Goal: Contribute content

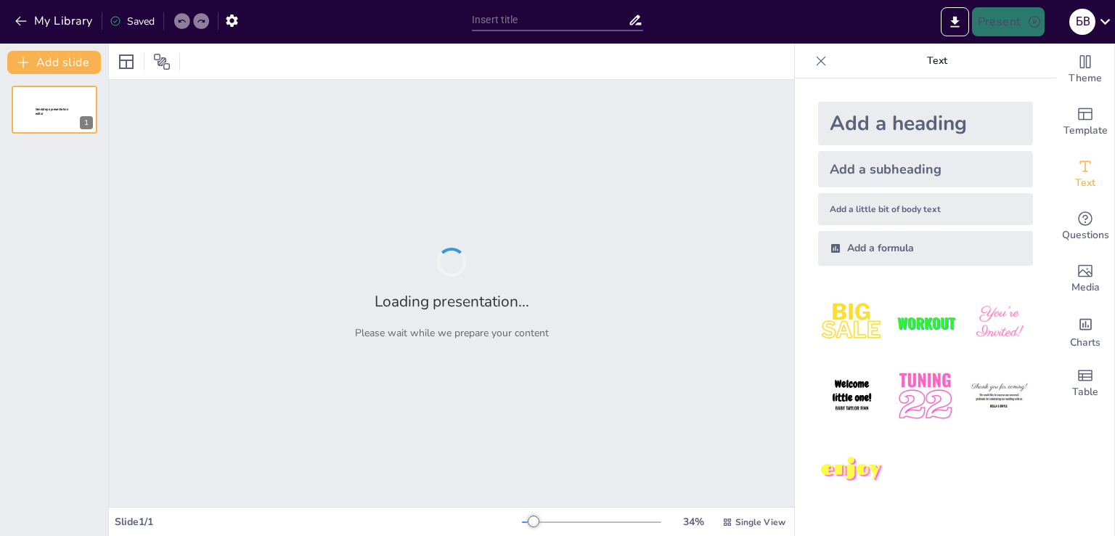
type input "Тәуекел топтарымен тиімді жұмыс істеу стратегиялары"
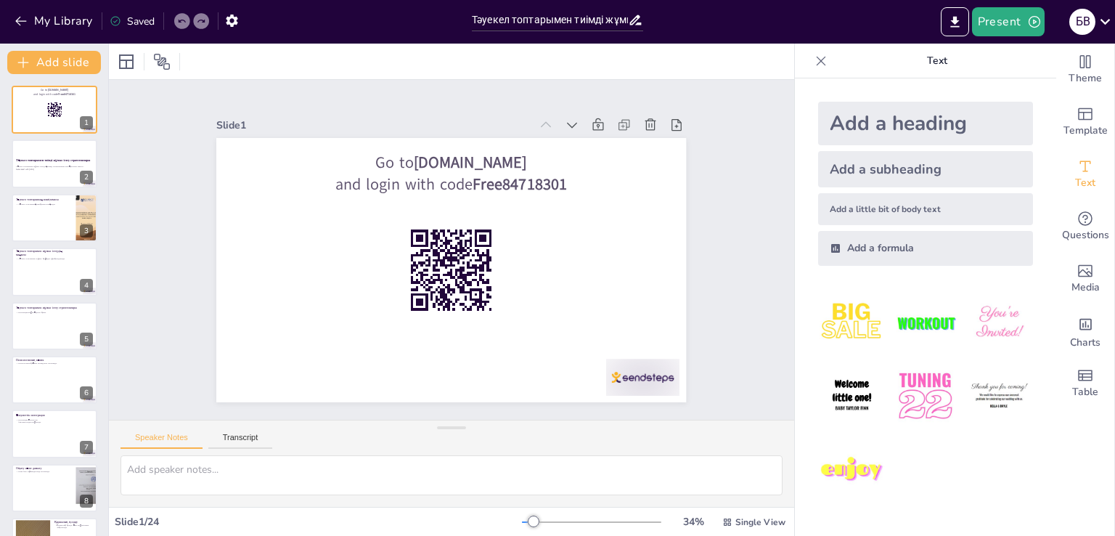
checkbox input "true"
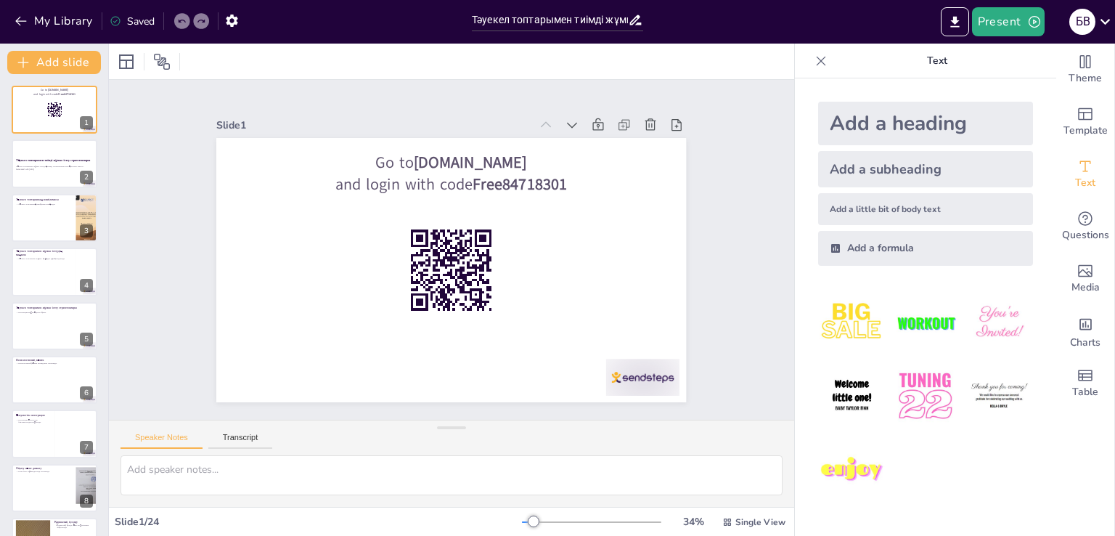
checkbox input "true"
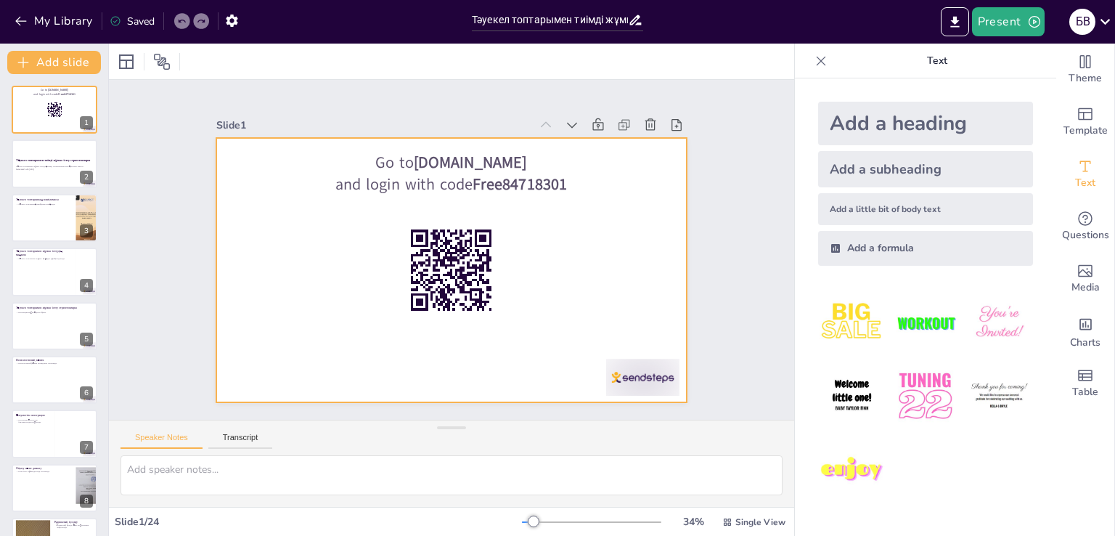
checkbox input "true"
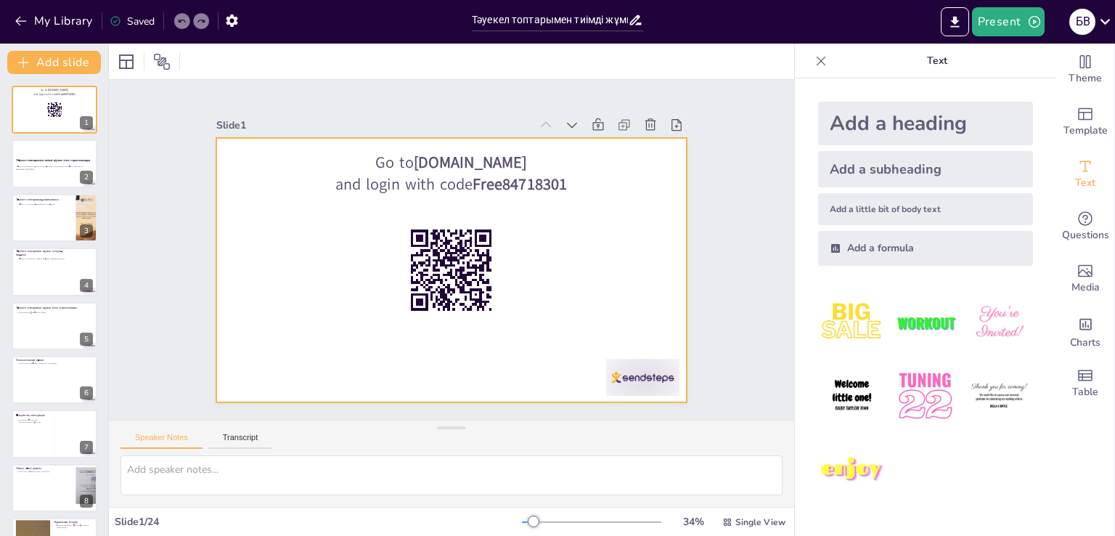
checkbox input "true"
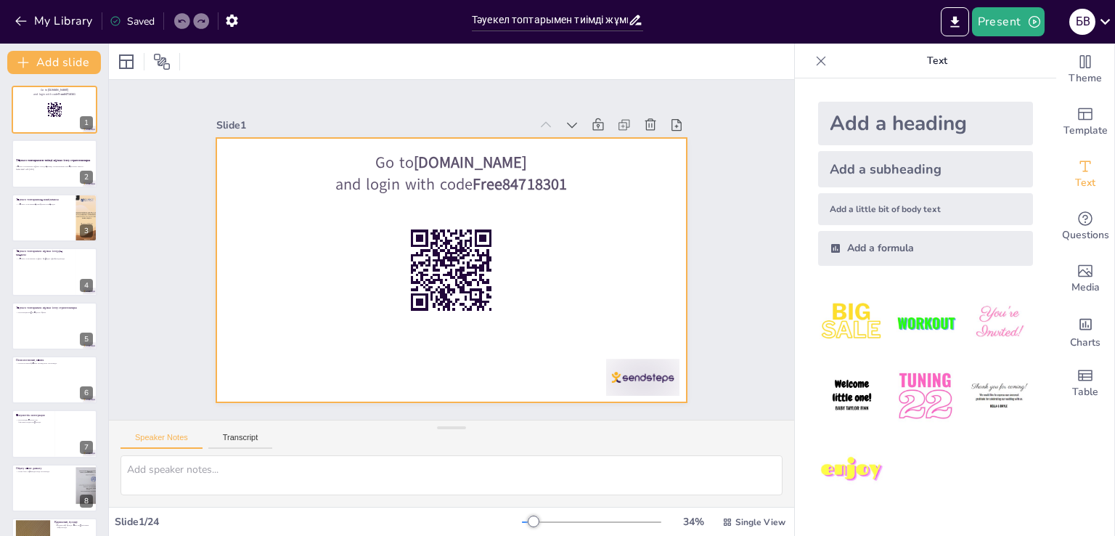
checkbox input "true"
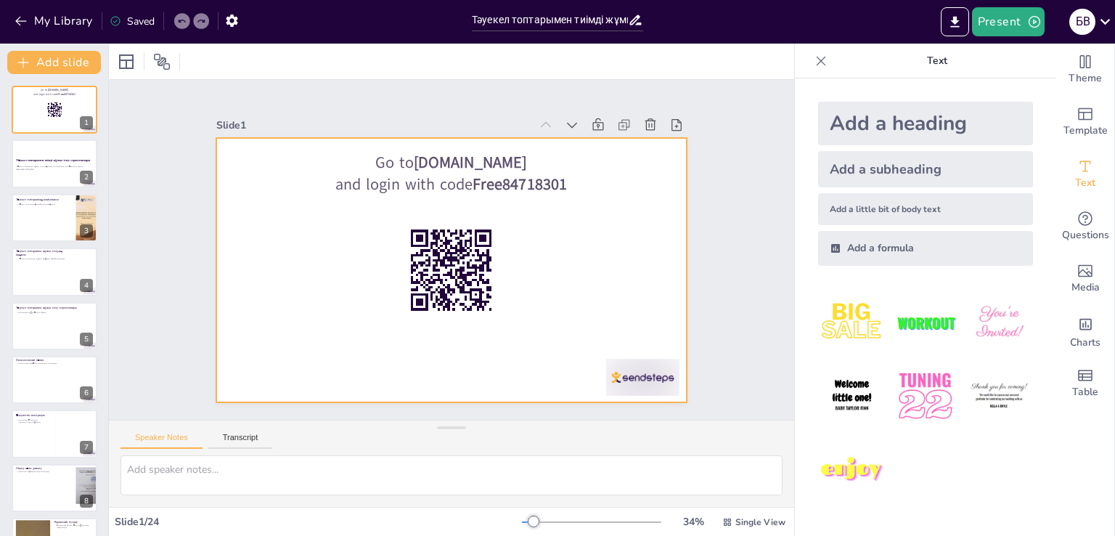
checkbox input "true"
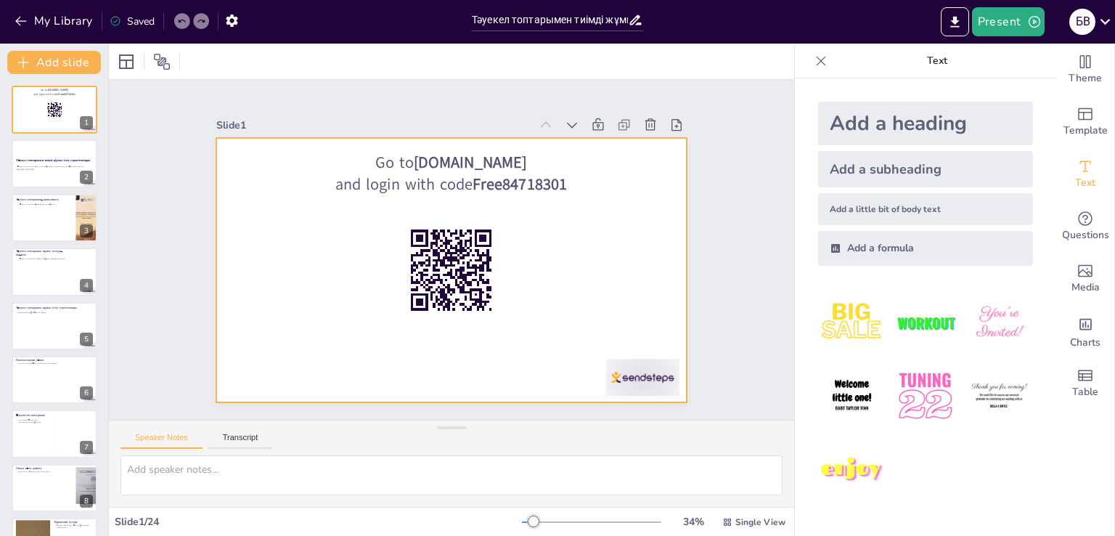
checkbox input "true"
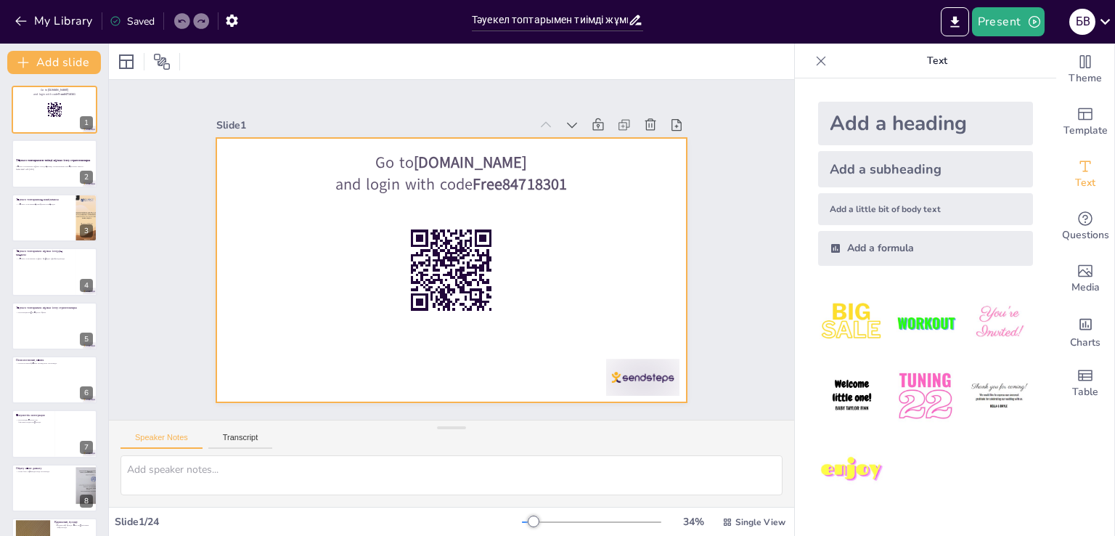
checkbox input "true"
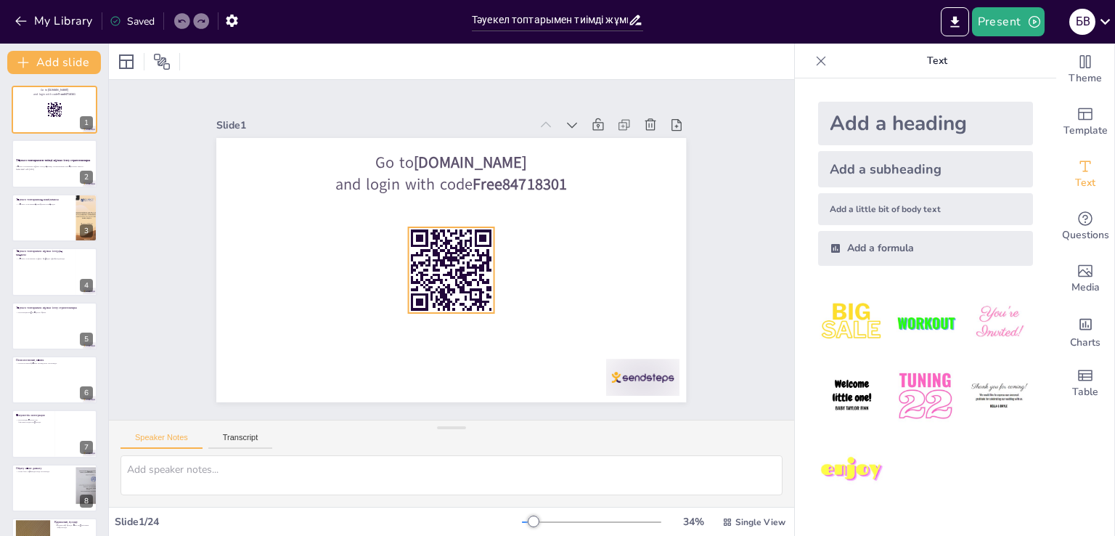
checkbox input "true"
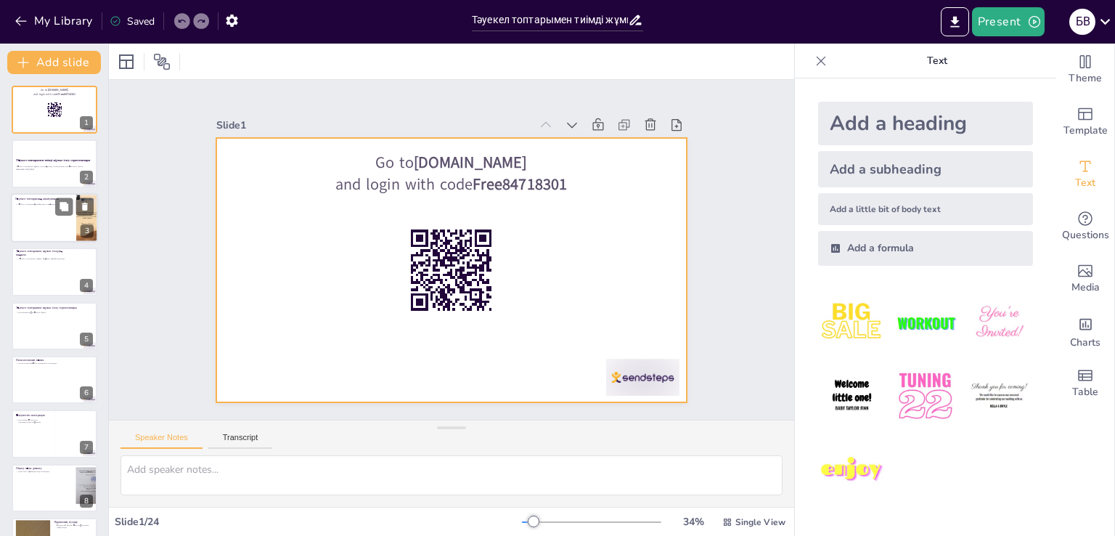
checkbox input "true"
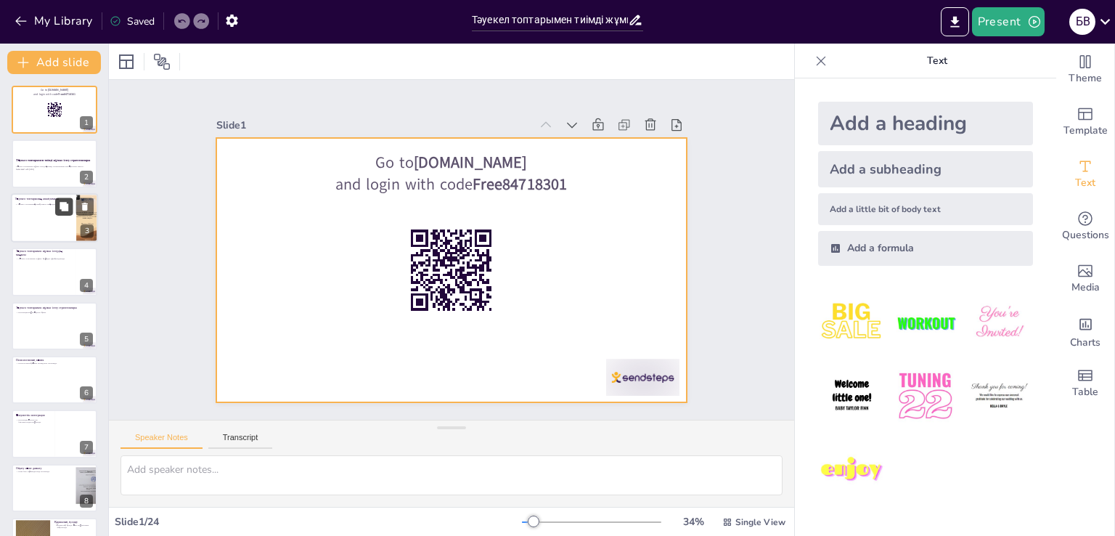
checkbox input "true"
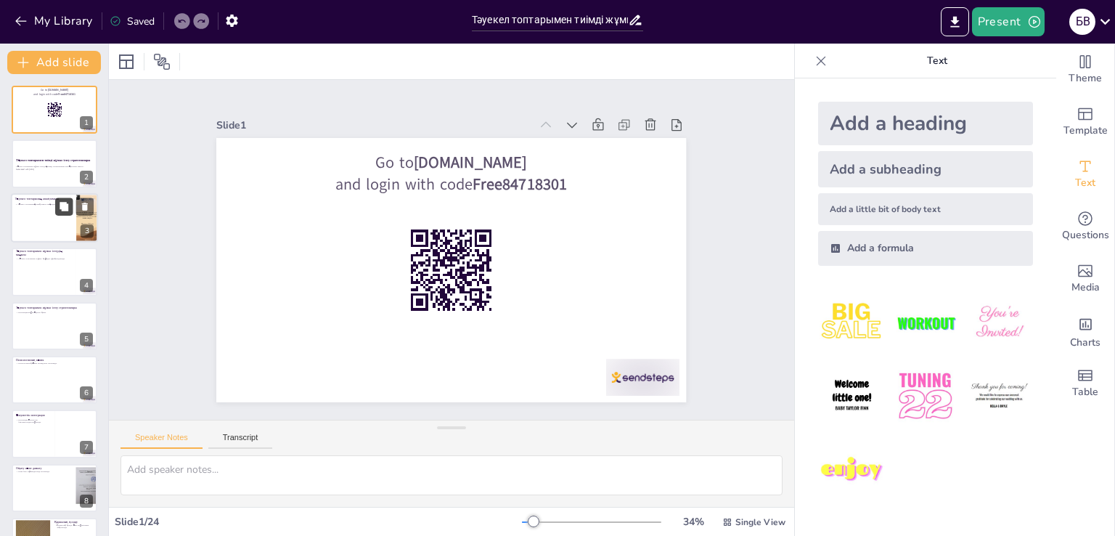
checkbox input "true"
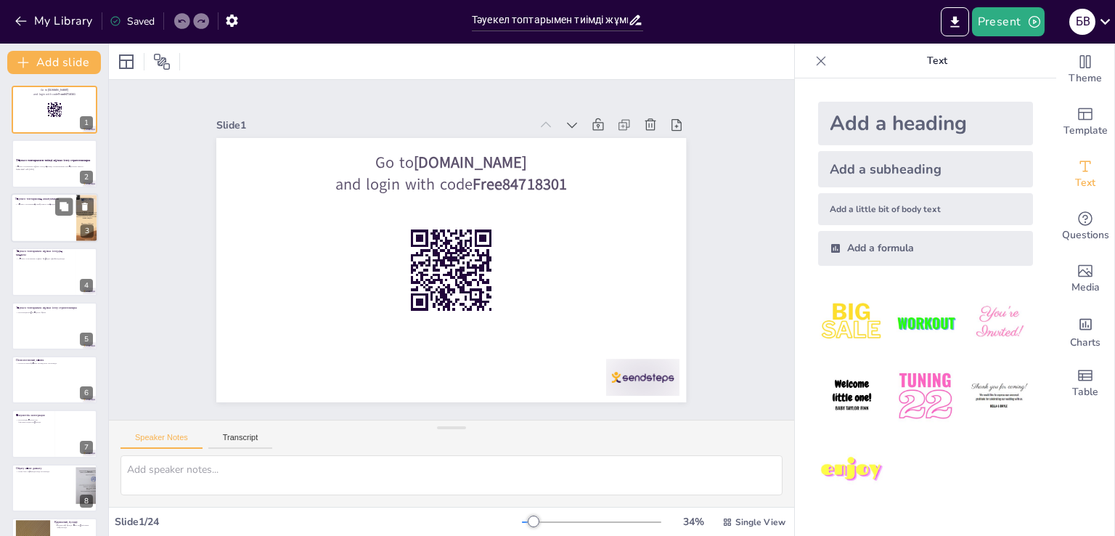
checkbox input "true"
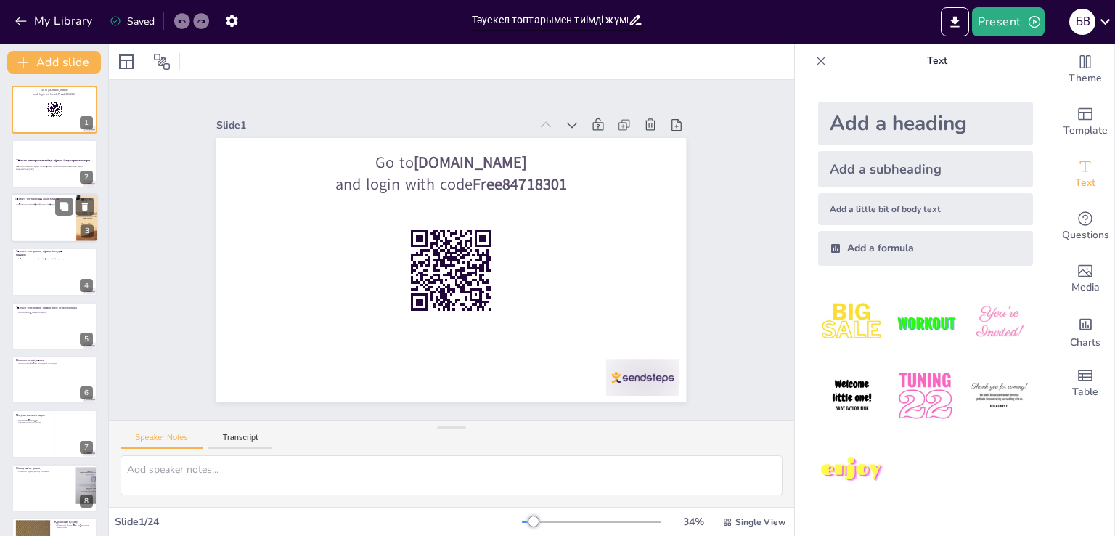
click at [36, 218] on div at bounding box center [54, 217] width 87 height 49
type textarea "Тәуекел топтарының анықтамасы қоғамның әртүрлі аспектілерінде кездеседі, бұл ол…"
checkbox input "true"
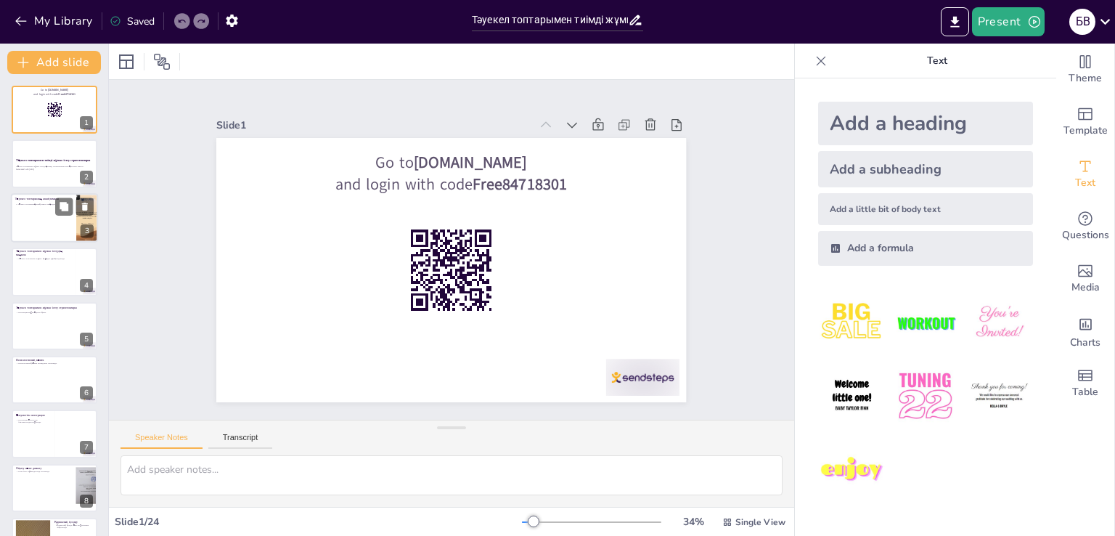
checkbox input "true"
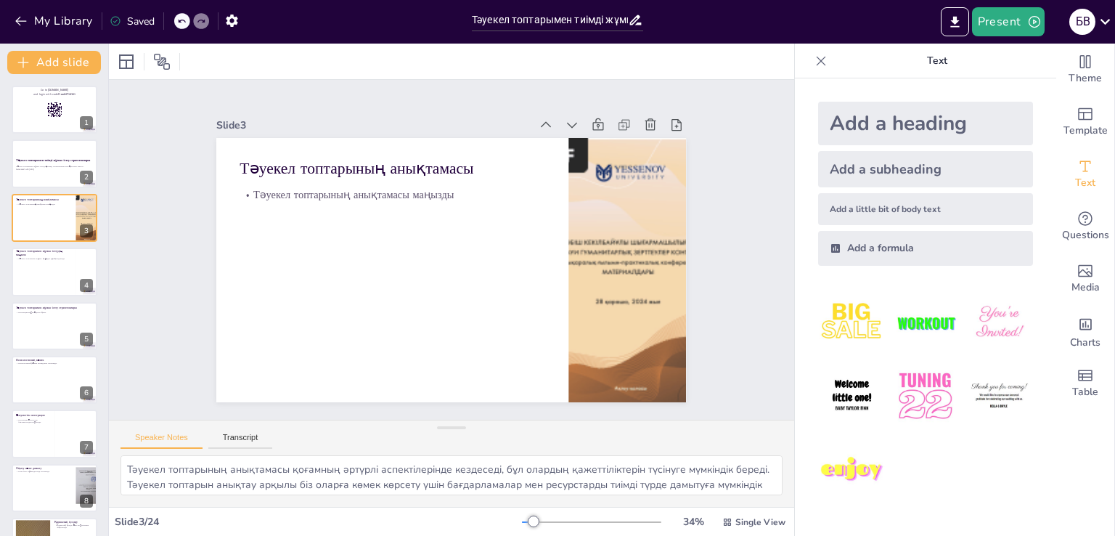
checkbox input "true"
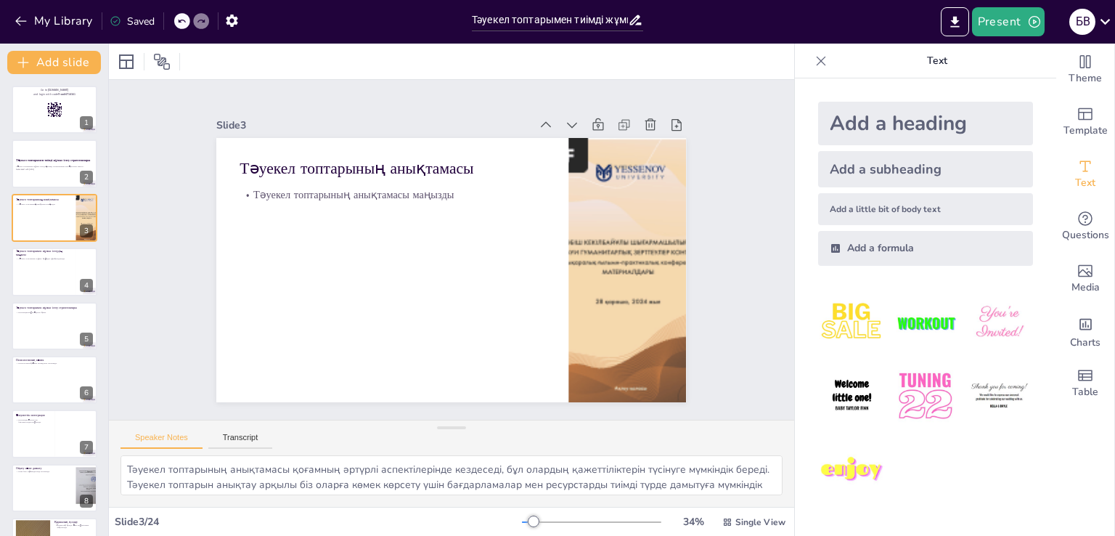
checkbox input "true"
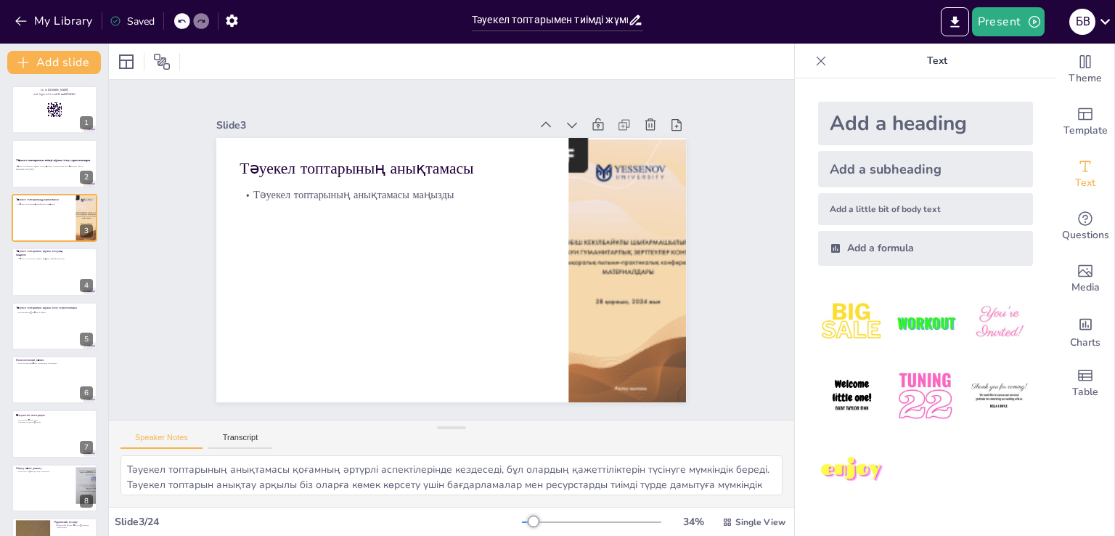
checkbox input "true"
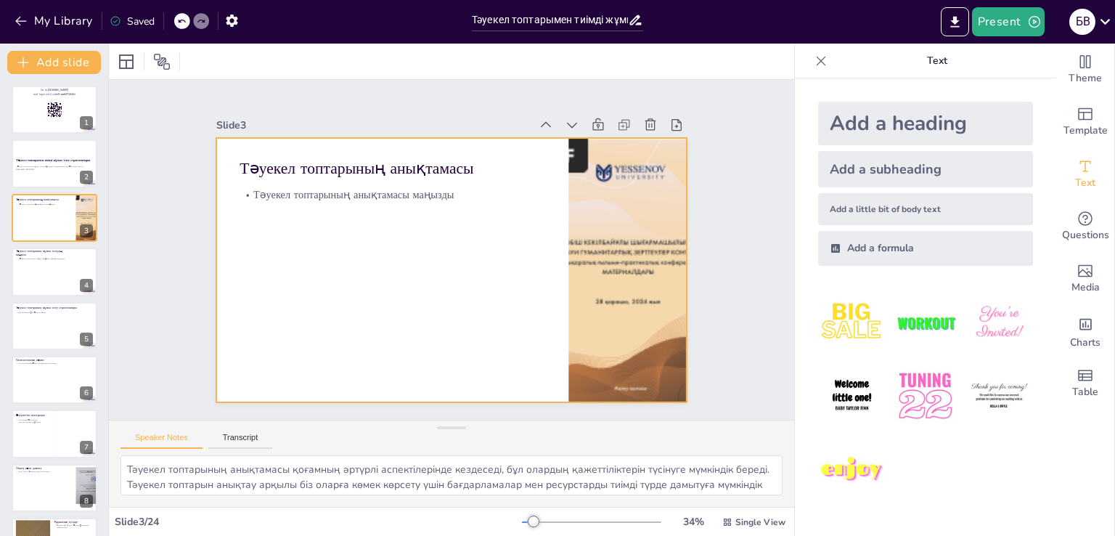
checkbox input "true"
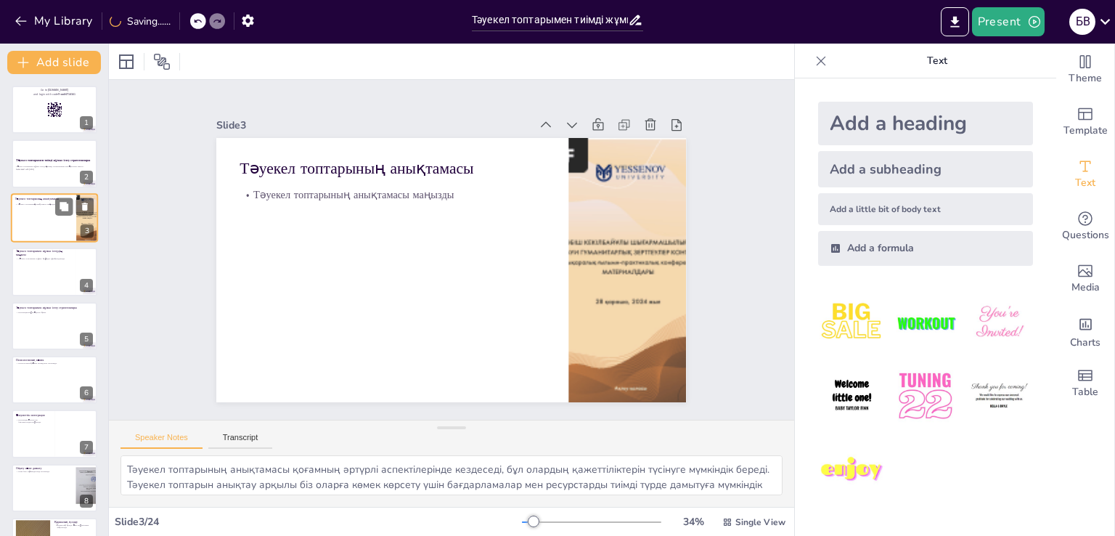
checkbox input "true"
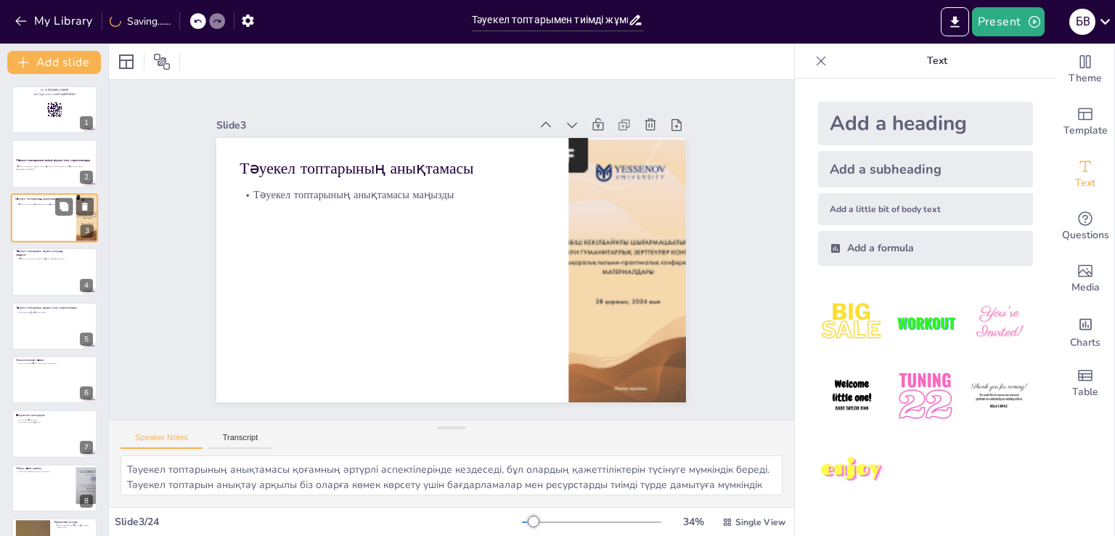
checkbox input "true"
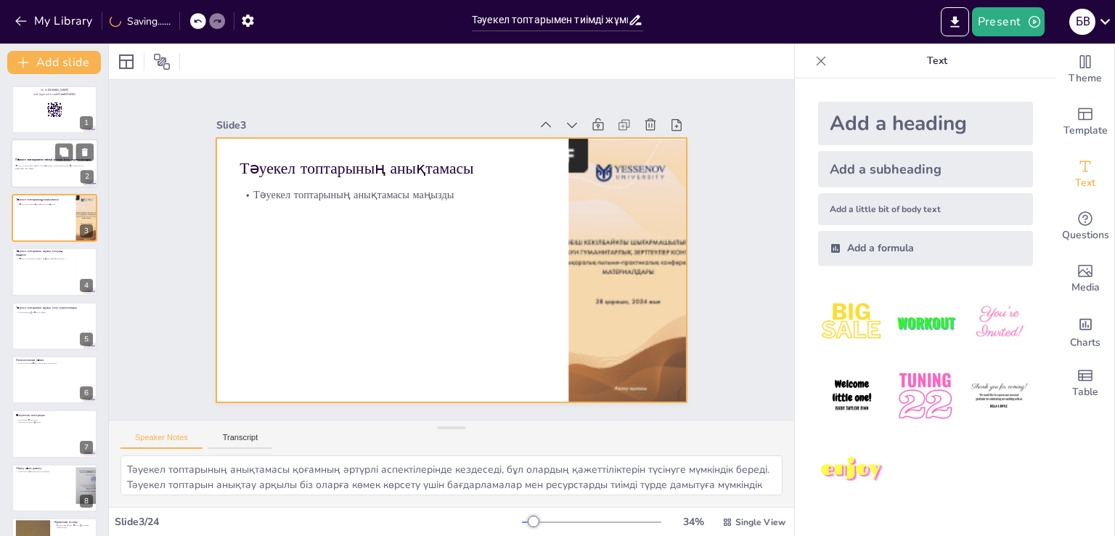
checkbox input "true"
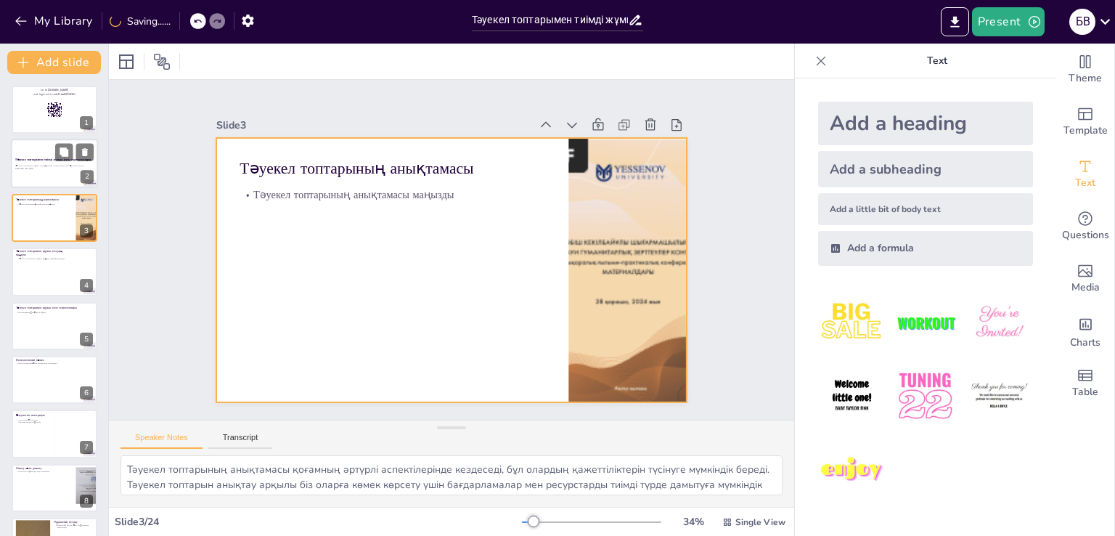
checkbox input "true"
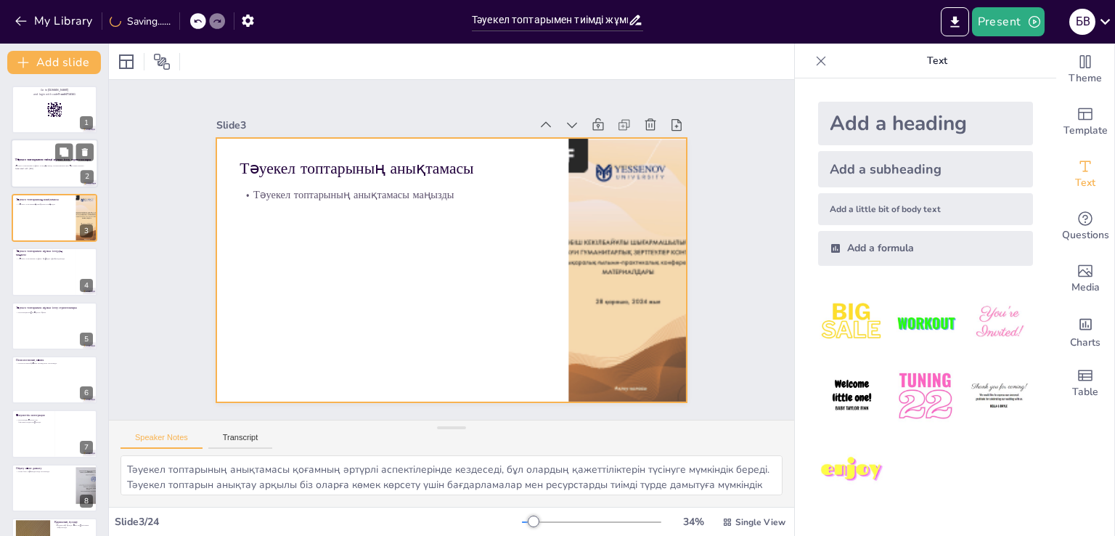
checkbox input "true"
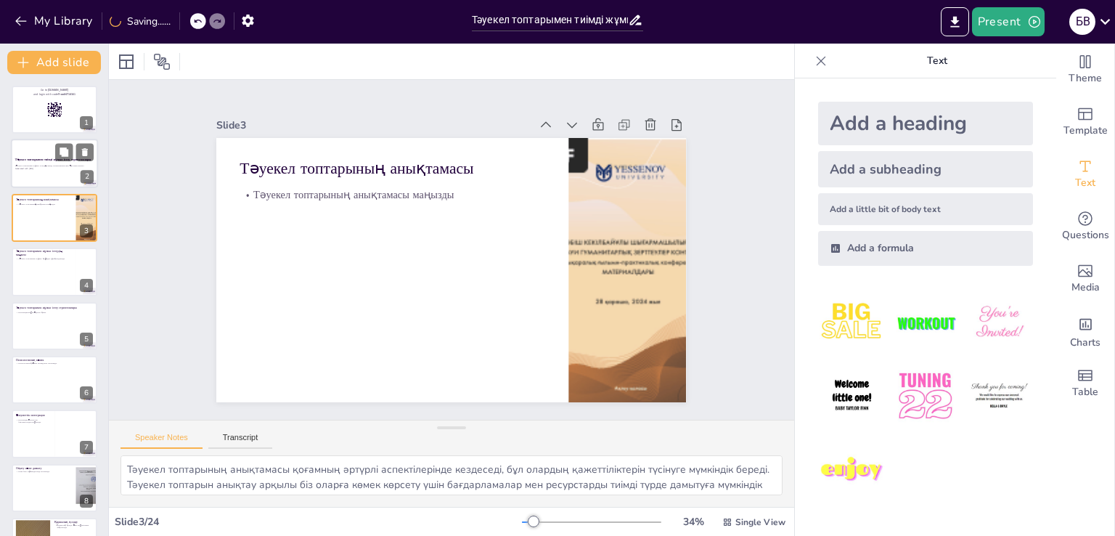
checkbox input "true"
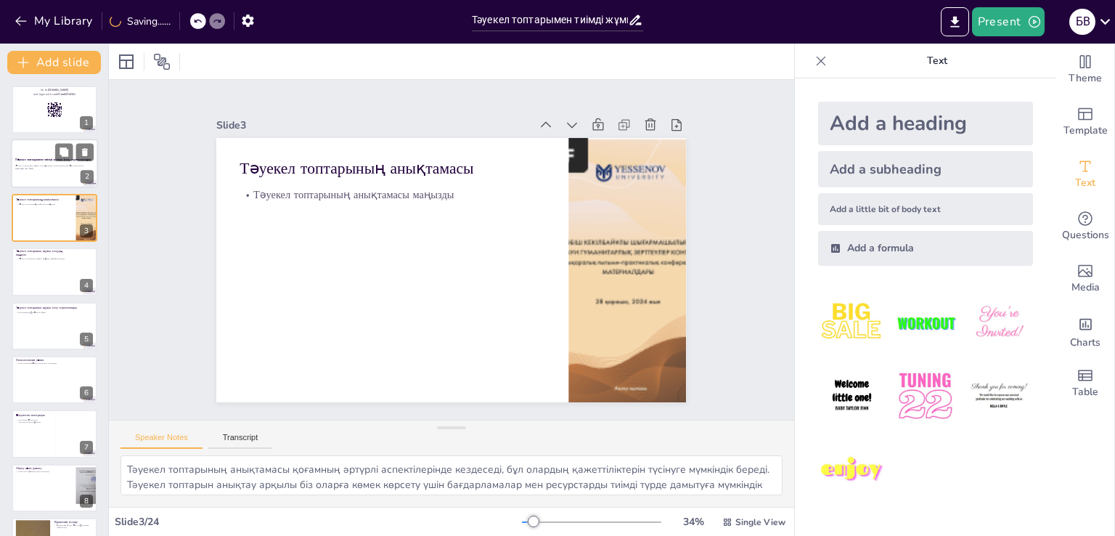
checkbox input "true"
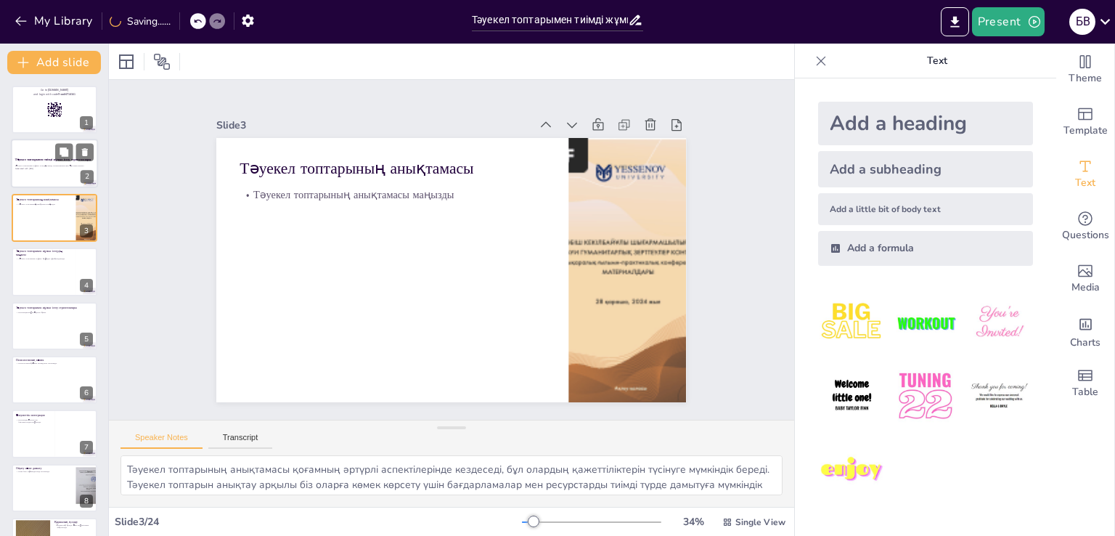
checkbox input "true"
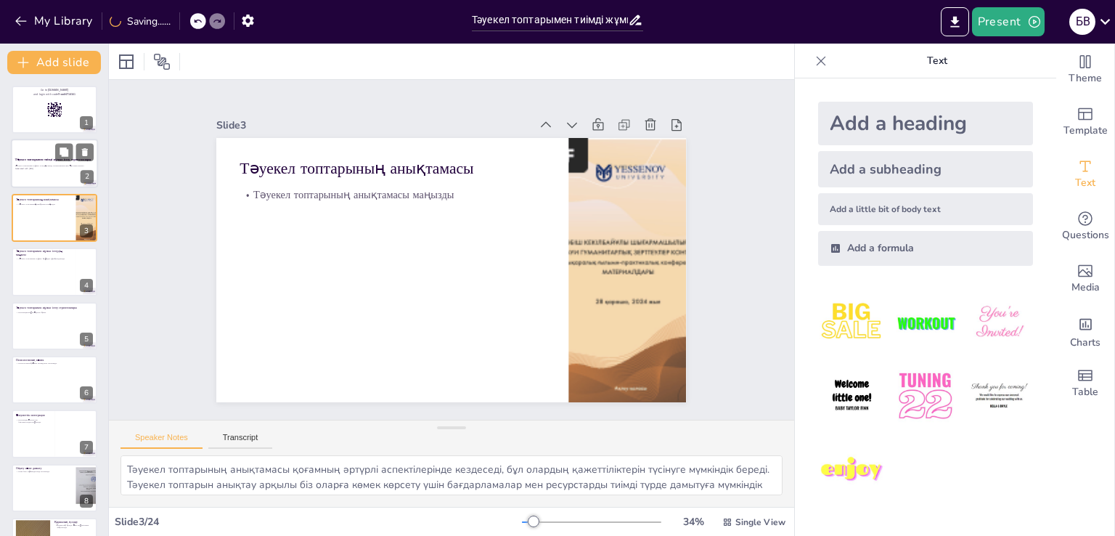
checkbox input "true"
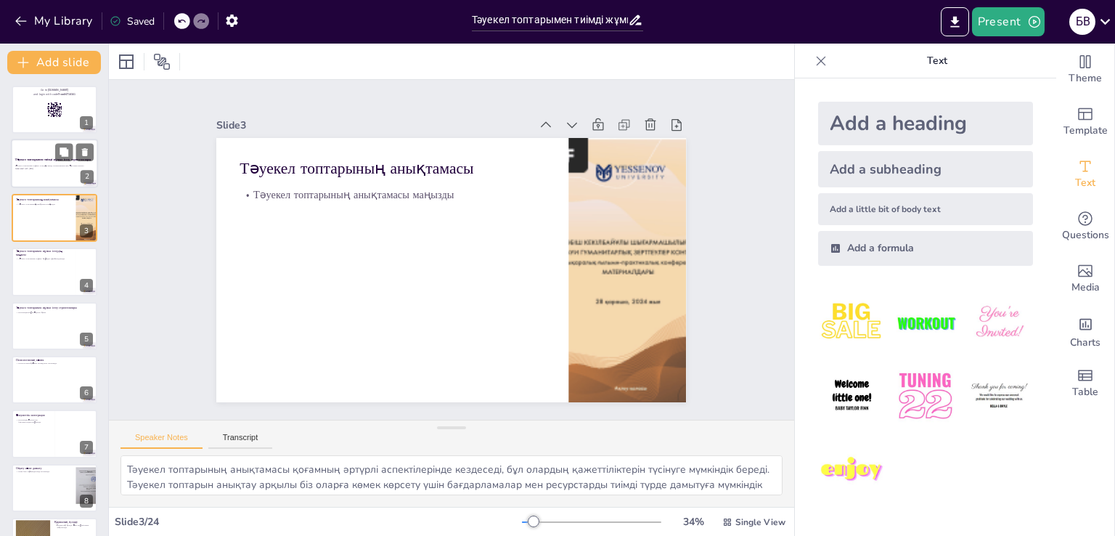
checkbox input "true"
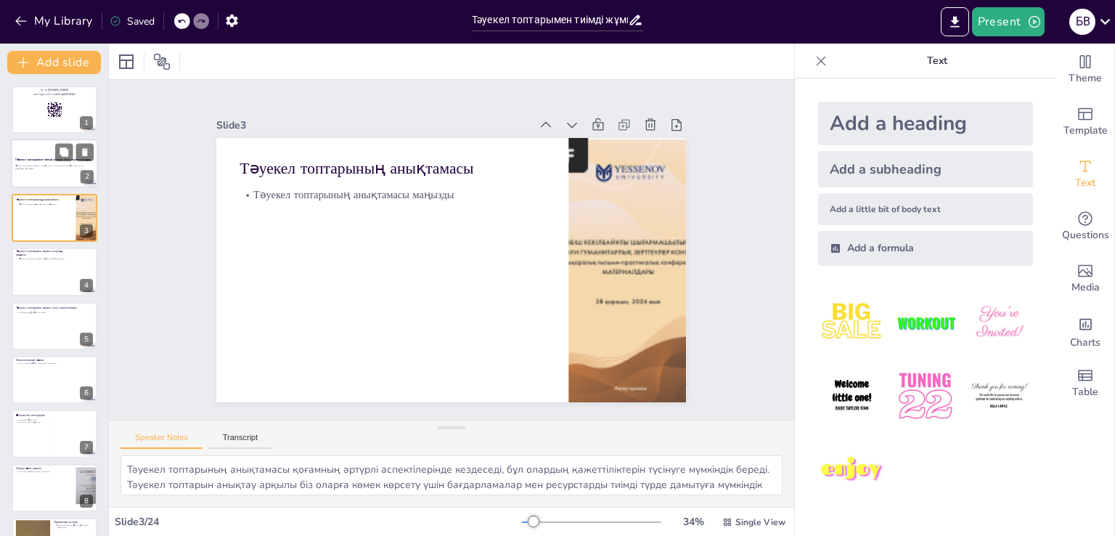
checkbox input "true"
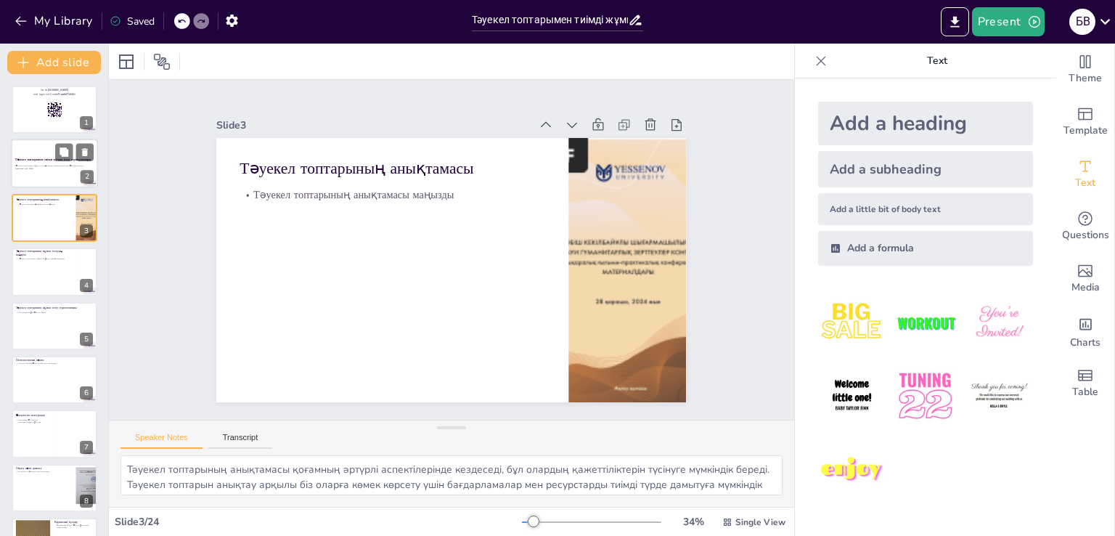
checkbox input "true"
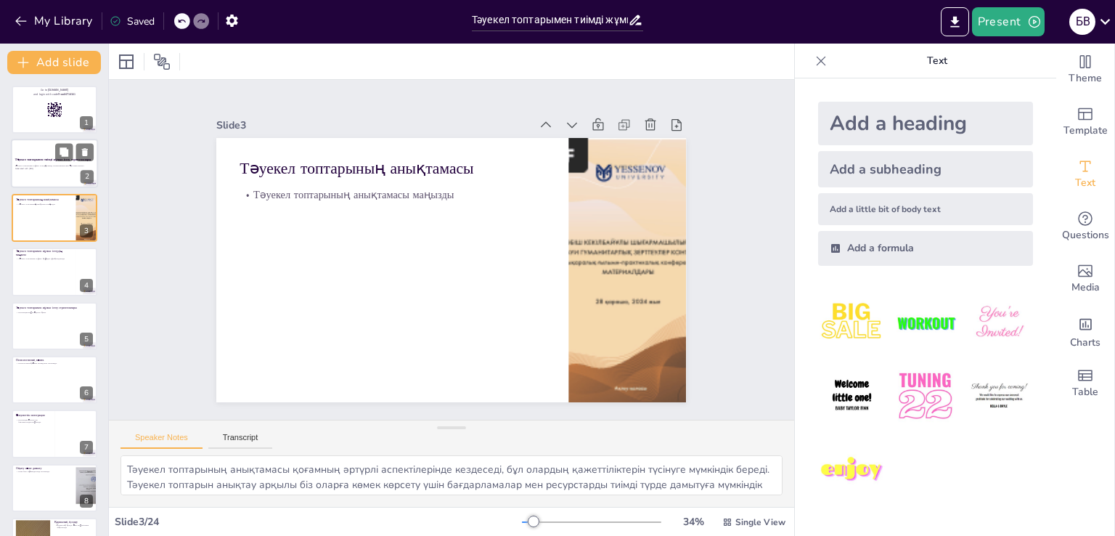
checkbox input "true"
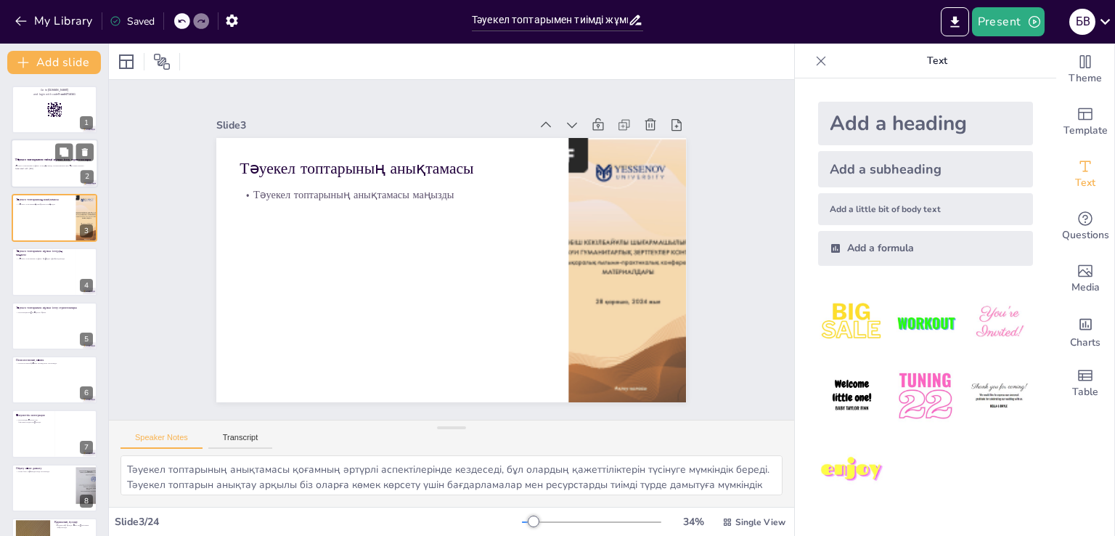
checkbox input "true"
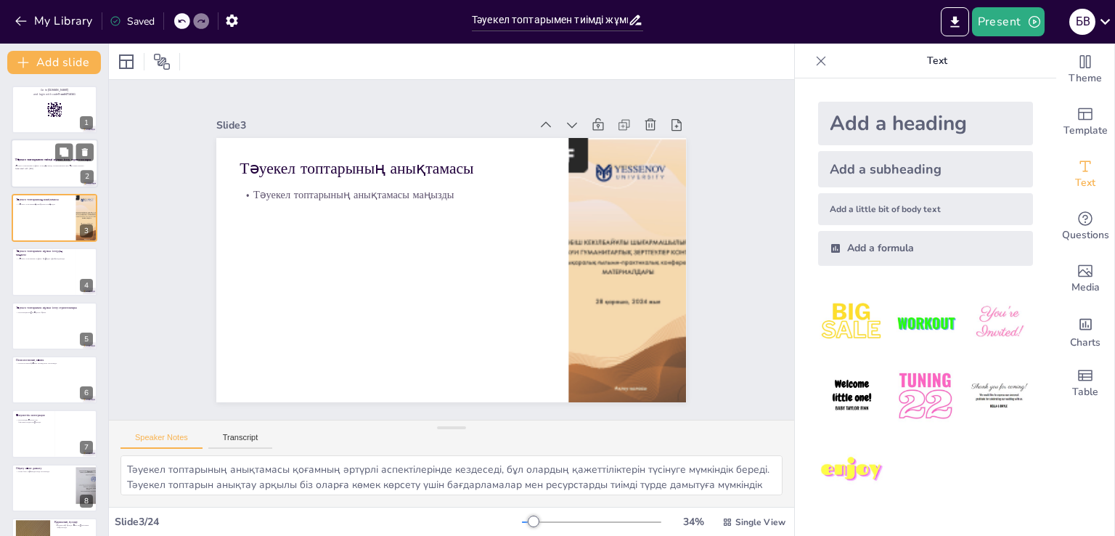
checkbox input "true"
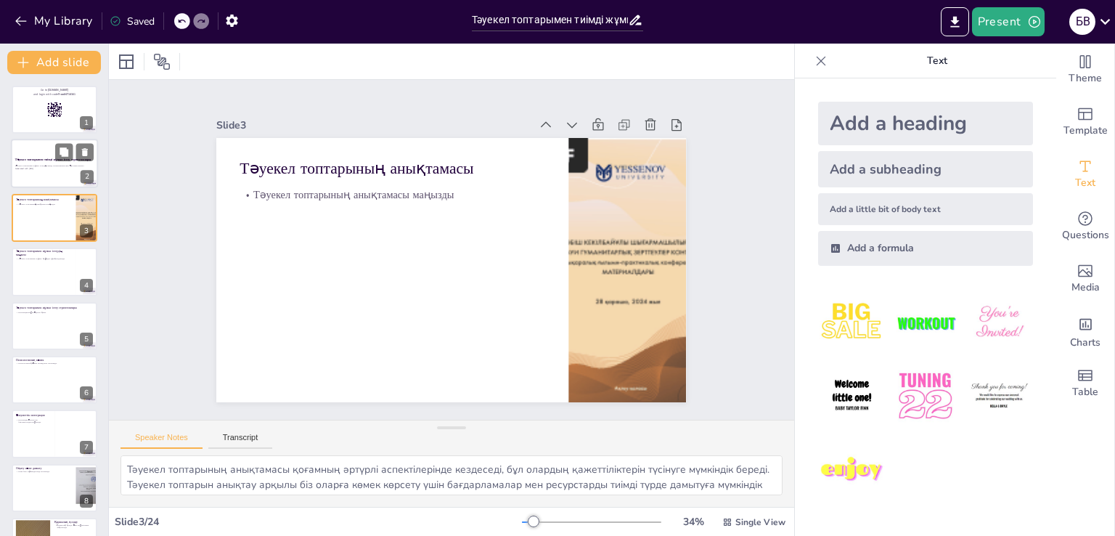
checkbox input "true"
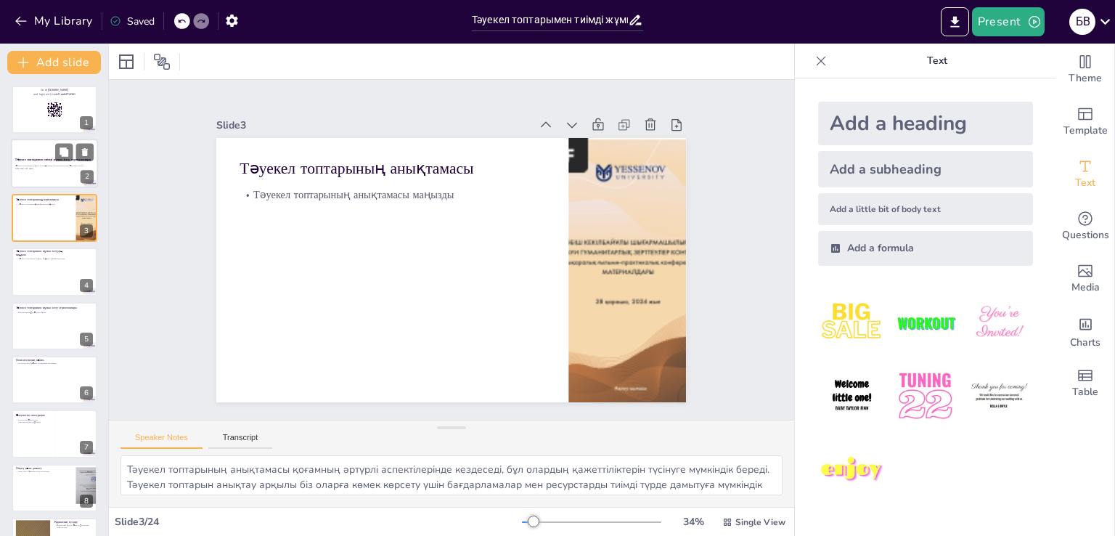
checkbox input "true"
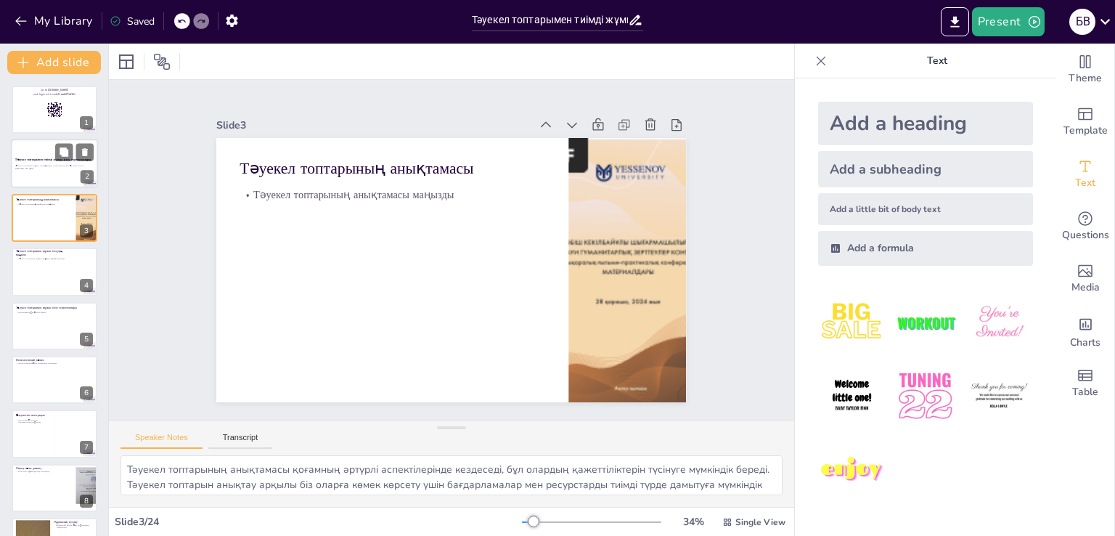
click at [33, 165] on p "Тәуекел топтарымен жұмыс істеудің тиімді стратегиялары мен әдістерін зерттеу." at bounding box center [54, 166] width 78 height 3
checkbox input "true"
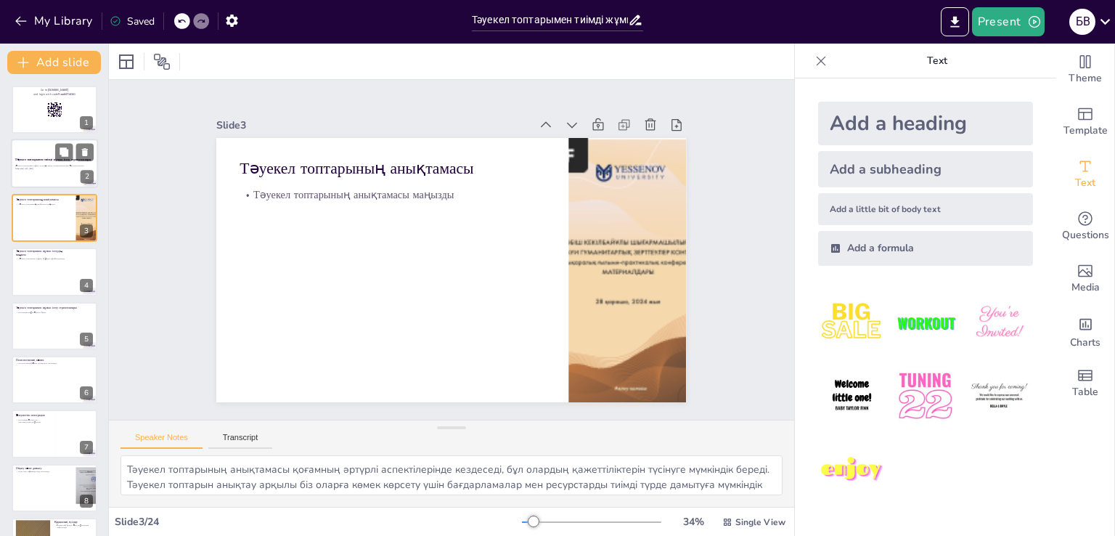
checkbox input "true"
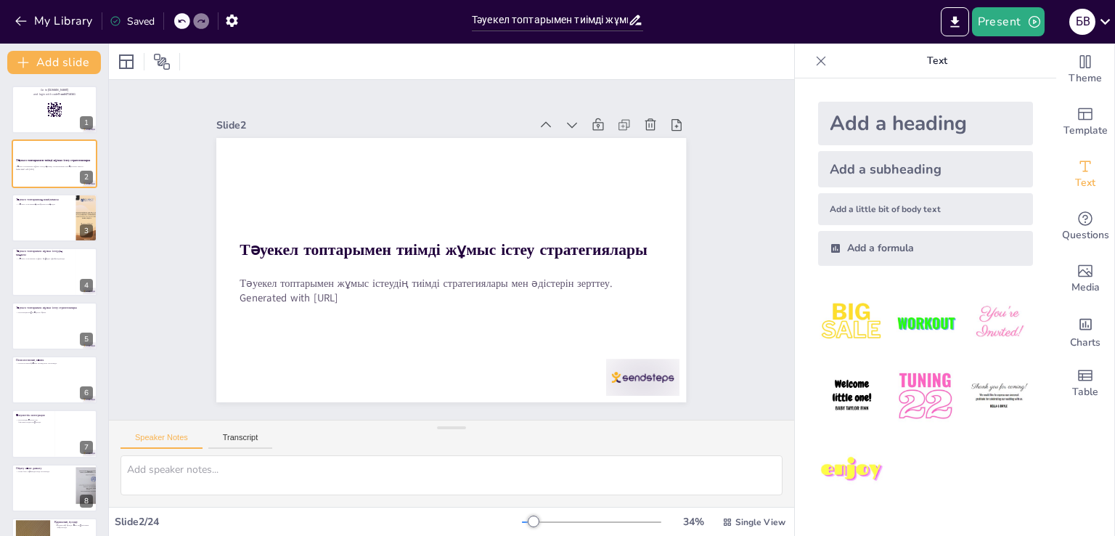
checkbox input "true"
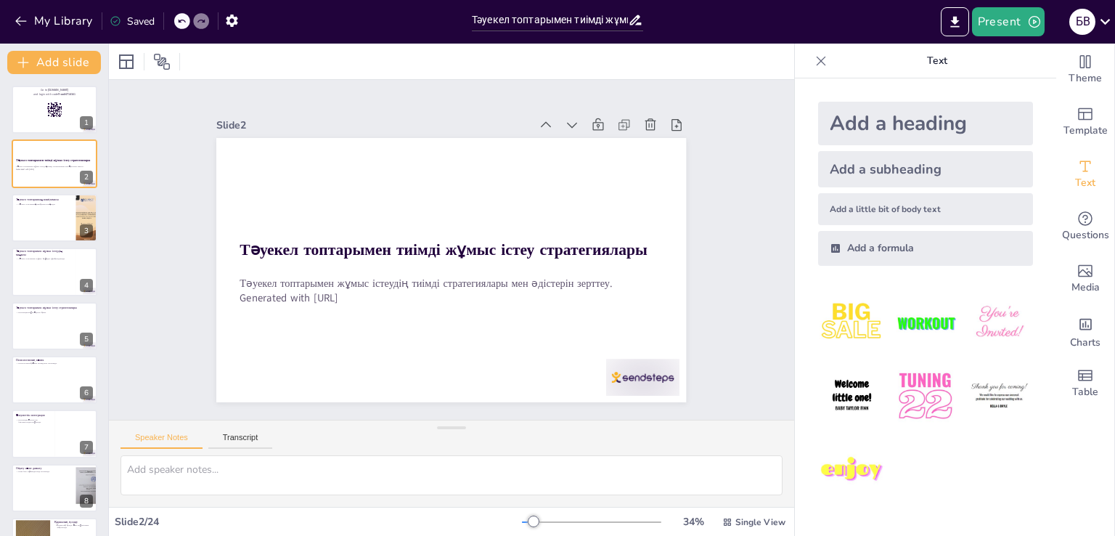
checkbox input "true"
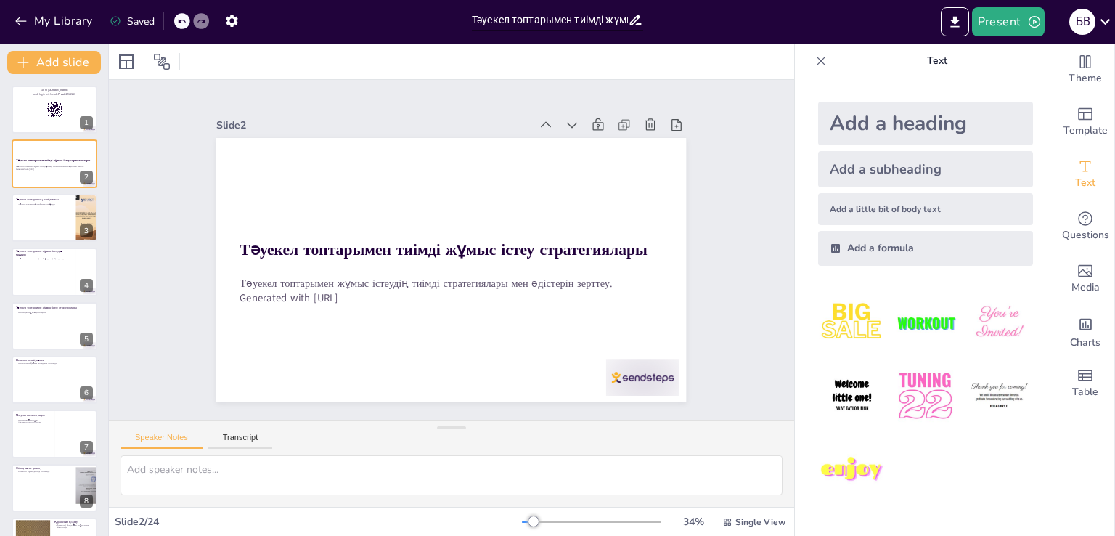
checkbox input "true"
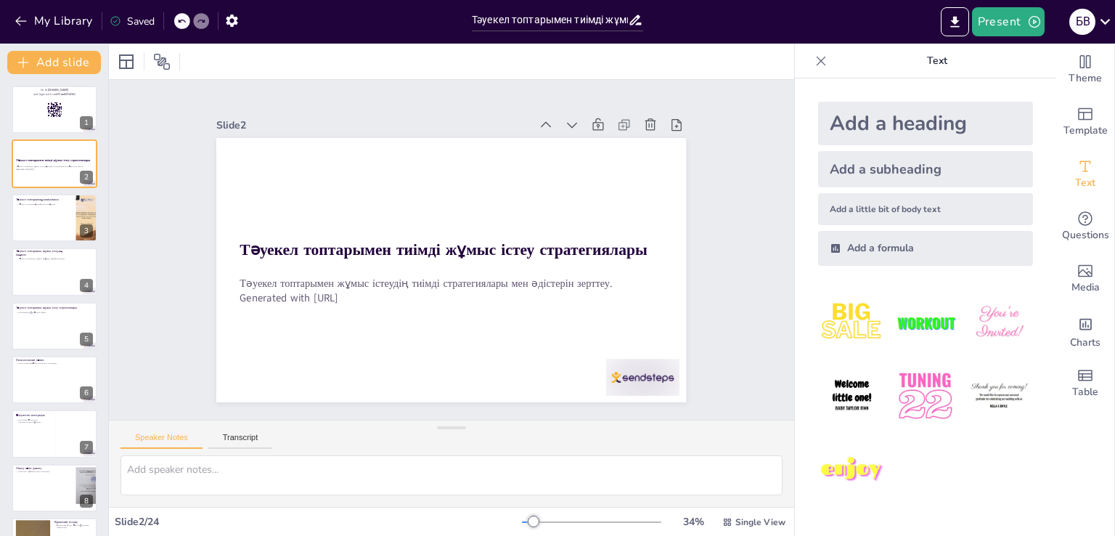
checkbox input "true"
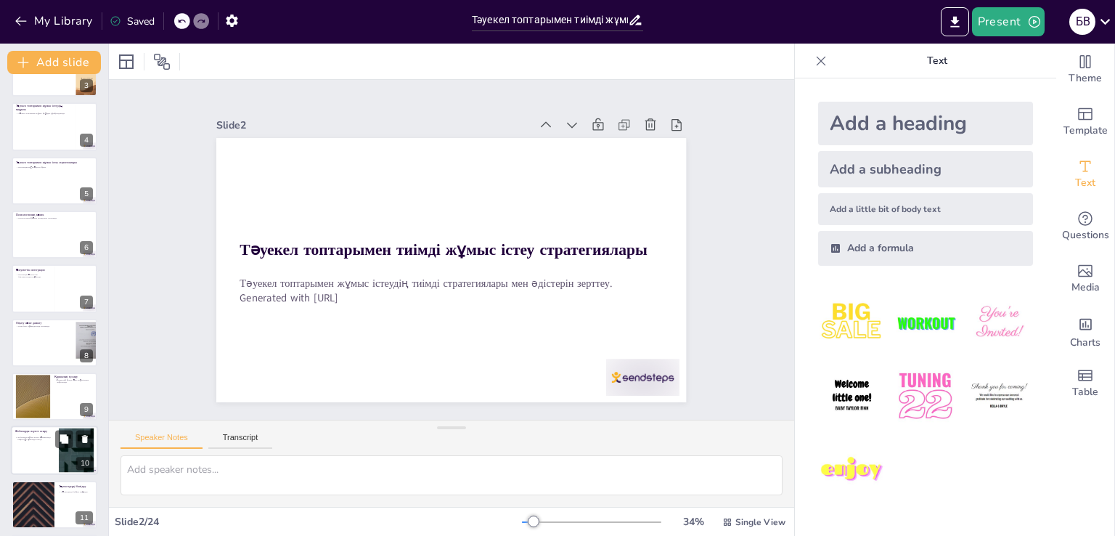
scroll to position [218, 0]
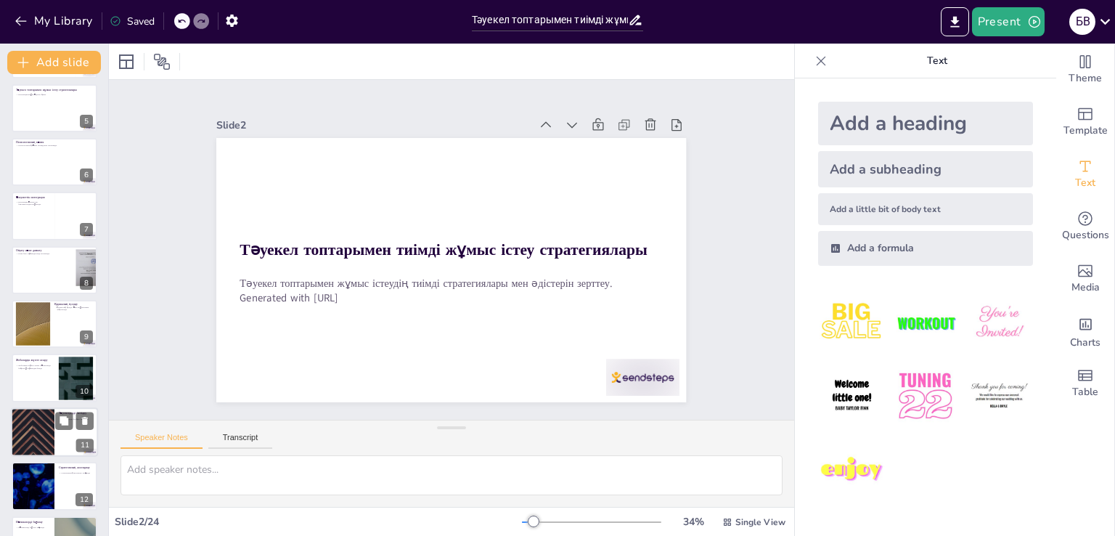
click at [37, 426] on div at bounding box center [32, 431] width 87 height 49
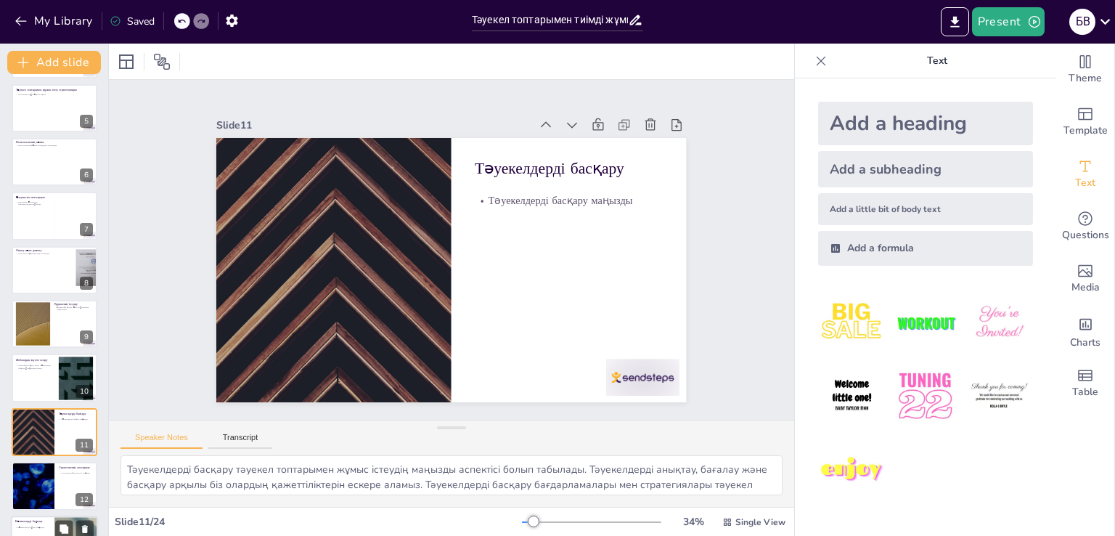
scroll to position [345, 0]
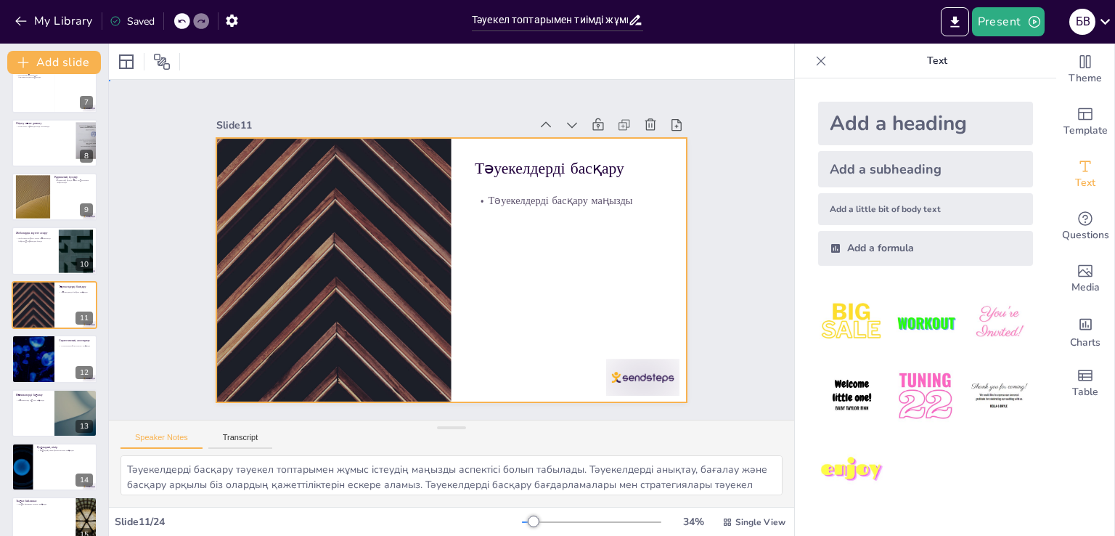
click at [550, 242] on div at bounding box center [443, 268] width 537 height 433
click at [379, 241] on div at bounding box center [332, 258] width 495 height 312
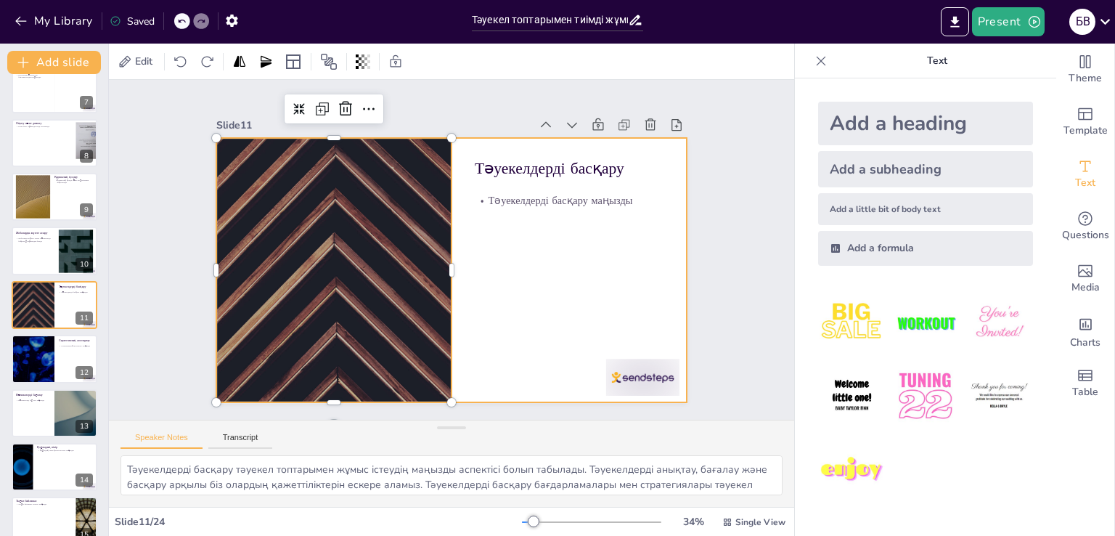
click at [539, 258] on div at bounding box center [447, 269] width 515 height 357
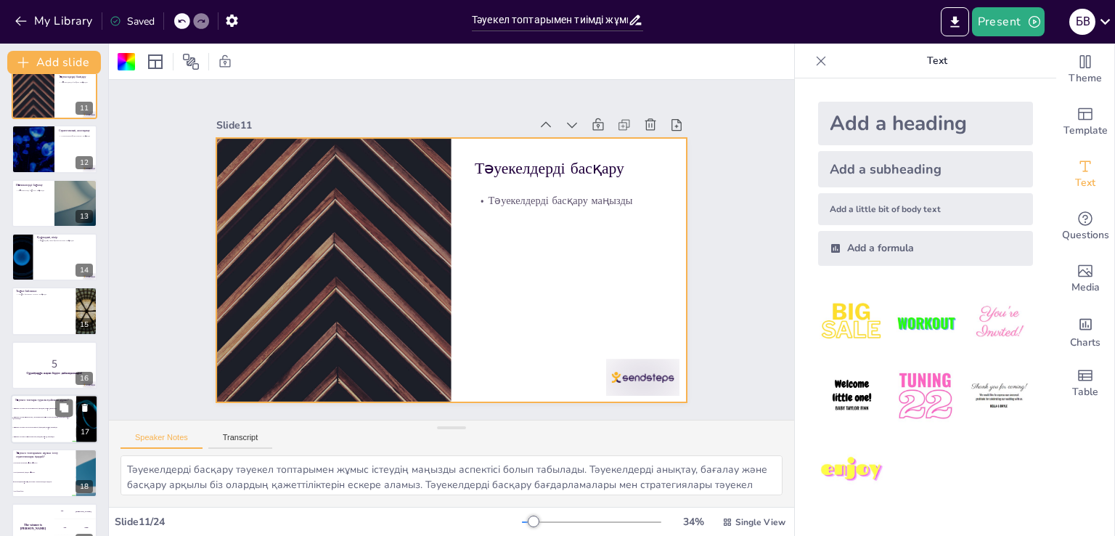
scroll to position [563, 0]
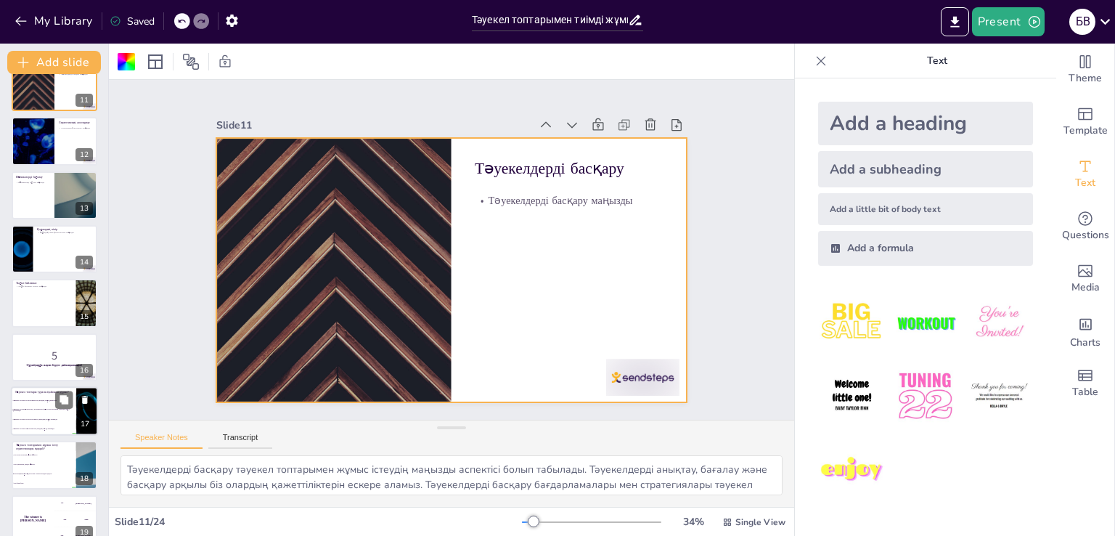
click at [34, 410] on span "Тәуекел топтары әлеуметтік, экономикалық және психологиялық қиындықтарға ұшырай…" at bounding box center [44, 410] width 62 height 4
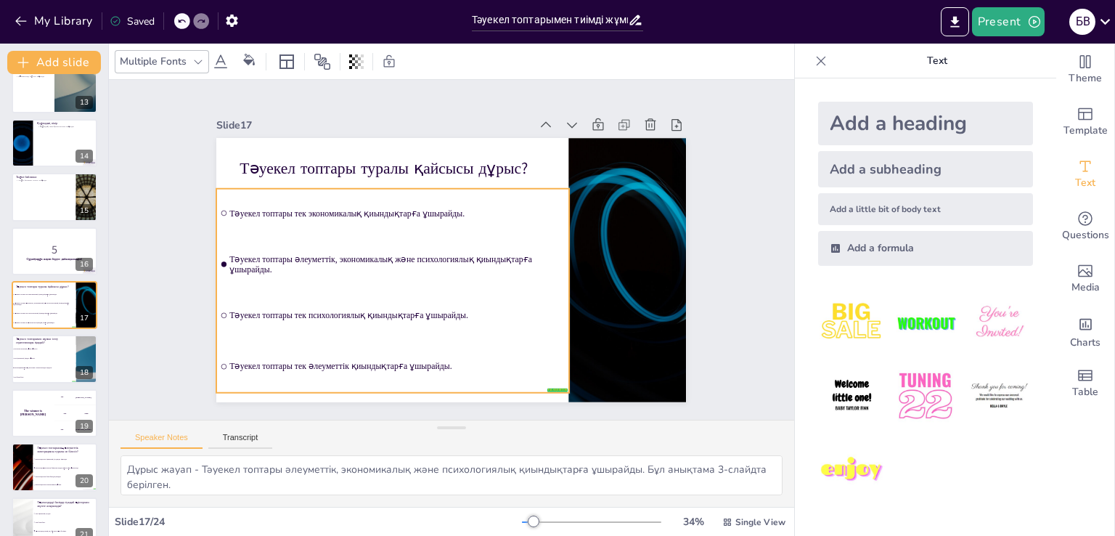
click at [214, 262] on li "Тәуекел топтары әлеуметтік, экономикалық және психологиялық қиындықтарға ұшырай…" at bounding box center [392, 258] width 356 height 86
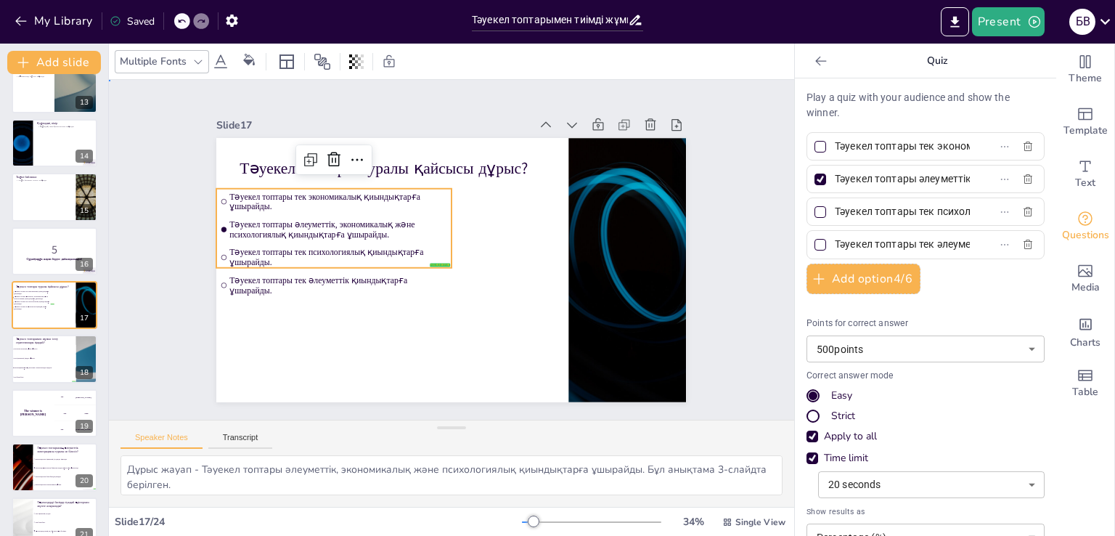
click at [158, 290] on div "Slide 1 Go to sendsteps.me and login with code Free84718301 Slide 2 Тәуекел топ…" at bounding box center [452, 250] width 765 height 590
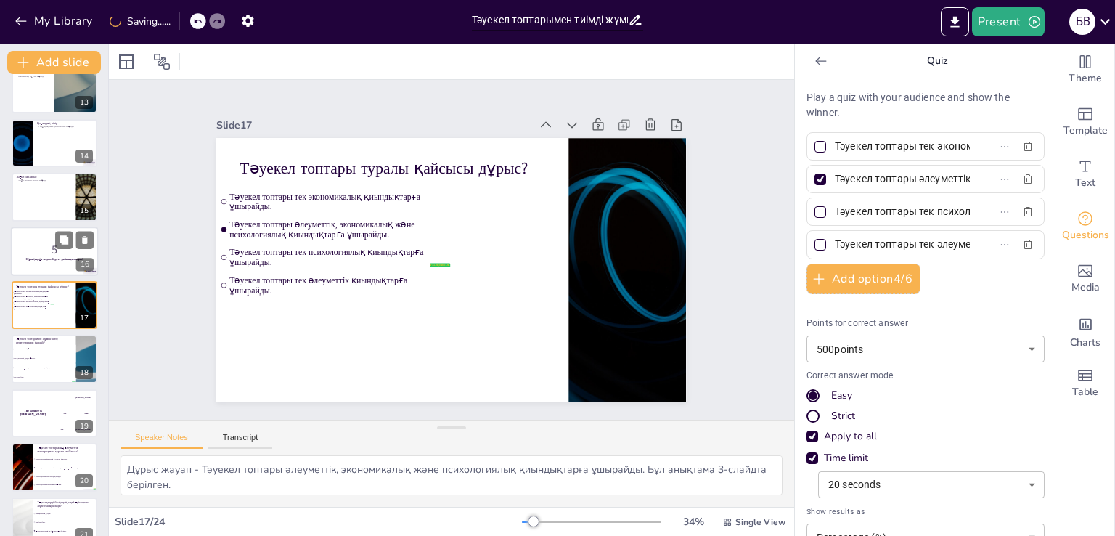
click at [30, 251] on p "5" at bounding box center [54, 249] width 78 height 16
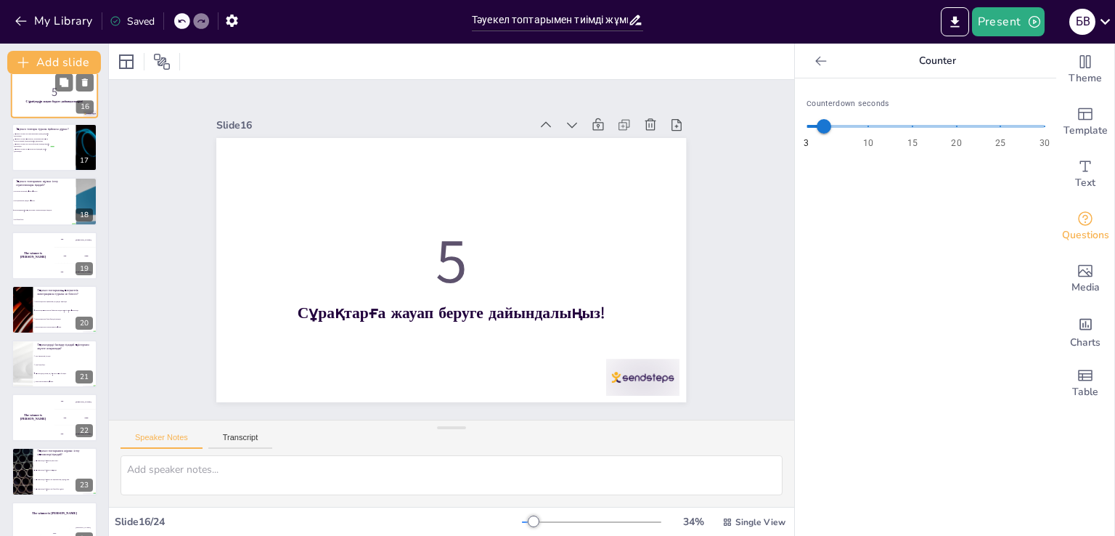
scroll to position [833, 0]
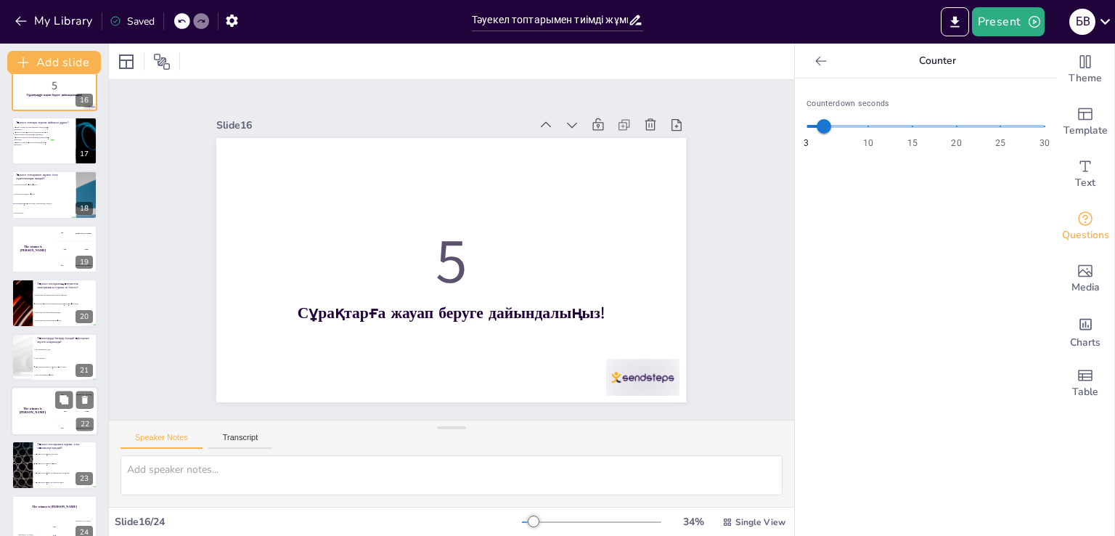
click at [39, 407] on h4 "The winner is Niels 🏆" at bounding box center [33, 410] width 44 height 7
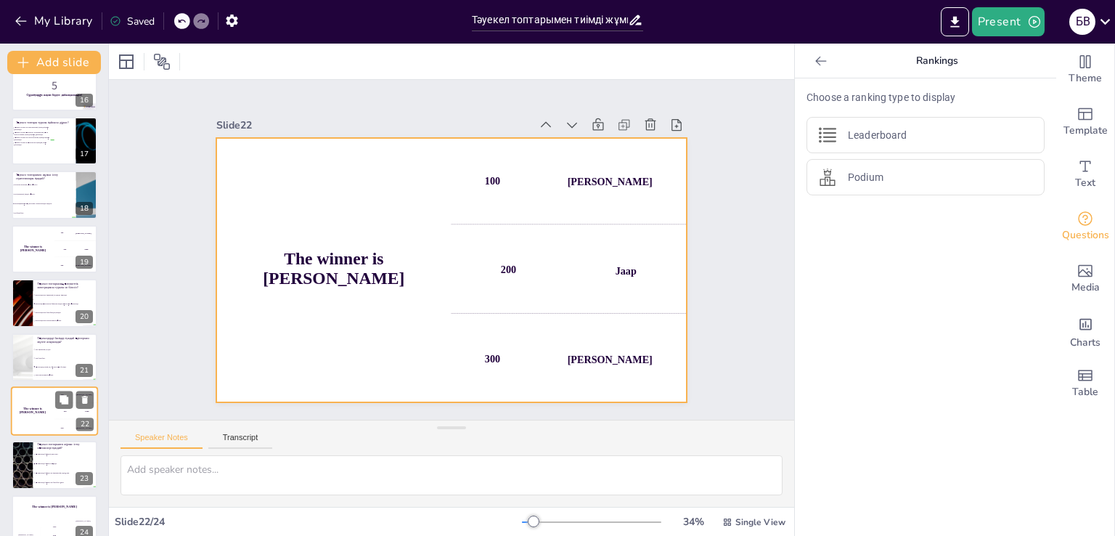
scroll to position [851, 0]
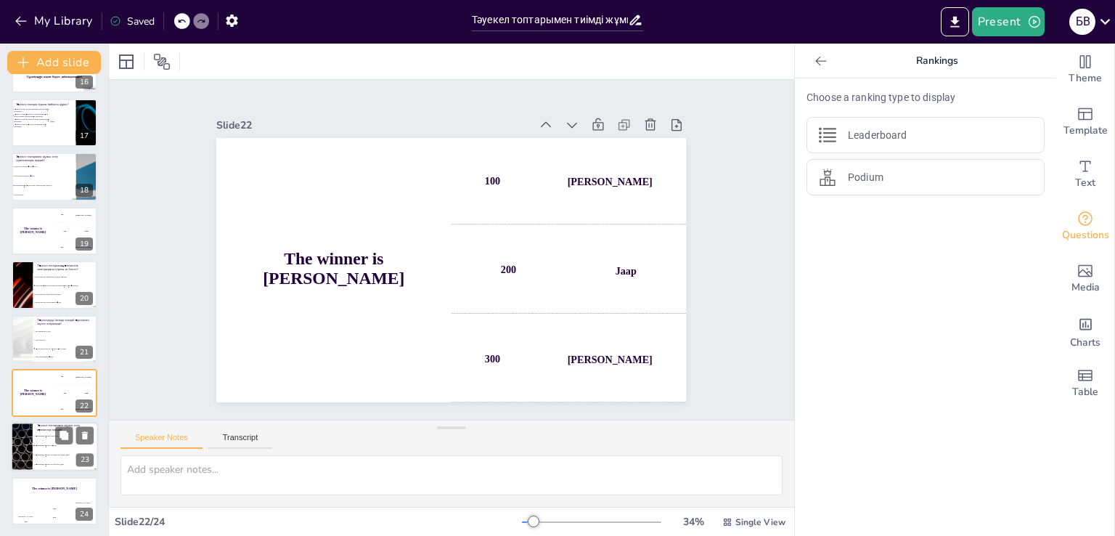
click at [23, 446] on div at bounding box center [21, 447] width 87 height 49
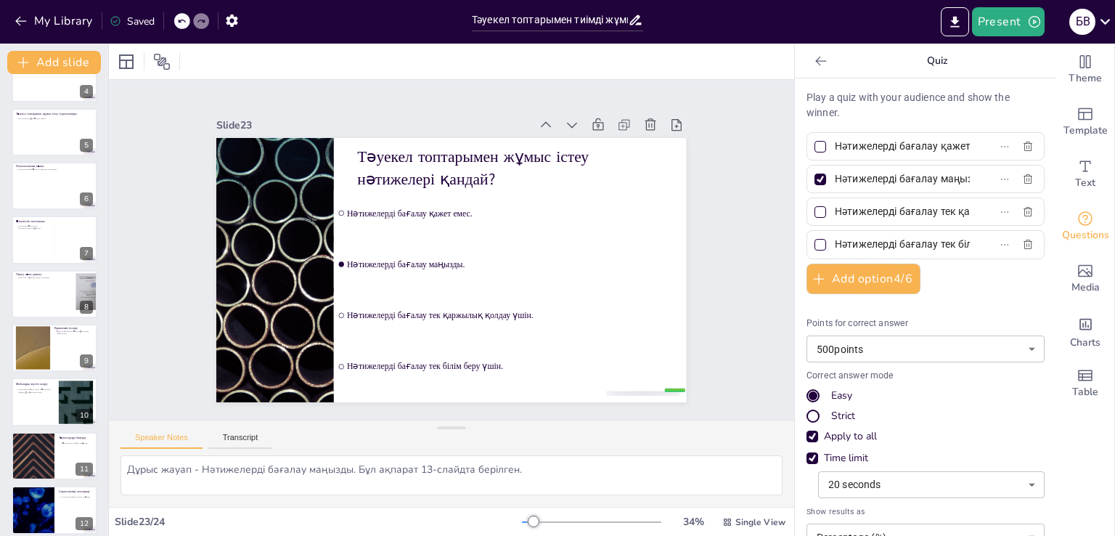
scroll to position [0, 0]
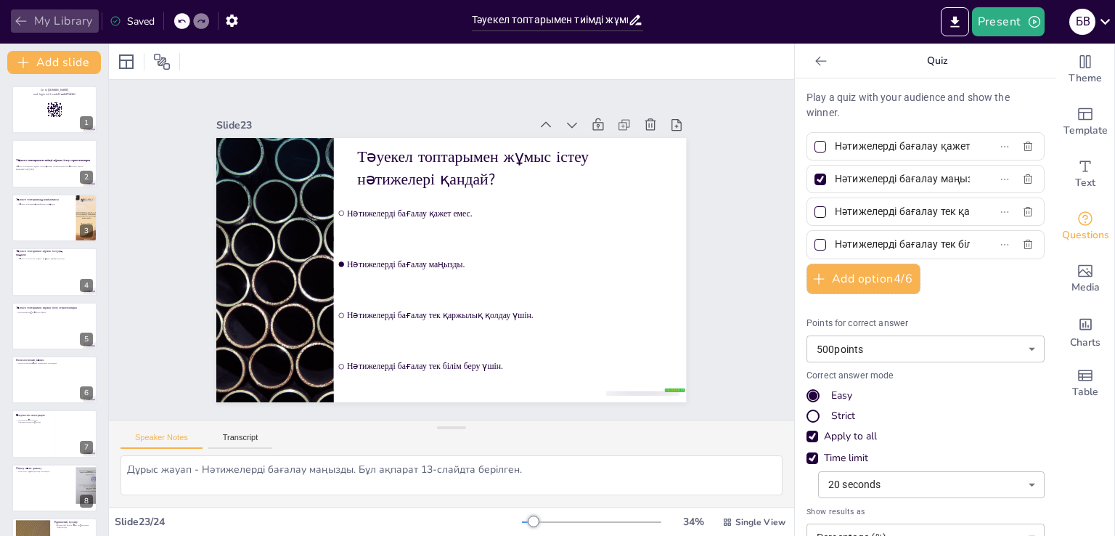
click at [19, 21] on icon "button" at bounding box center [20, 21] width 11 height 9
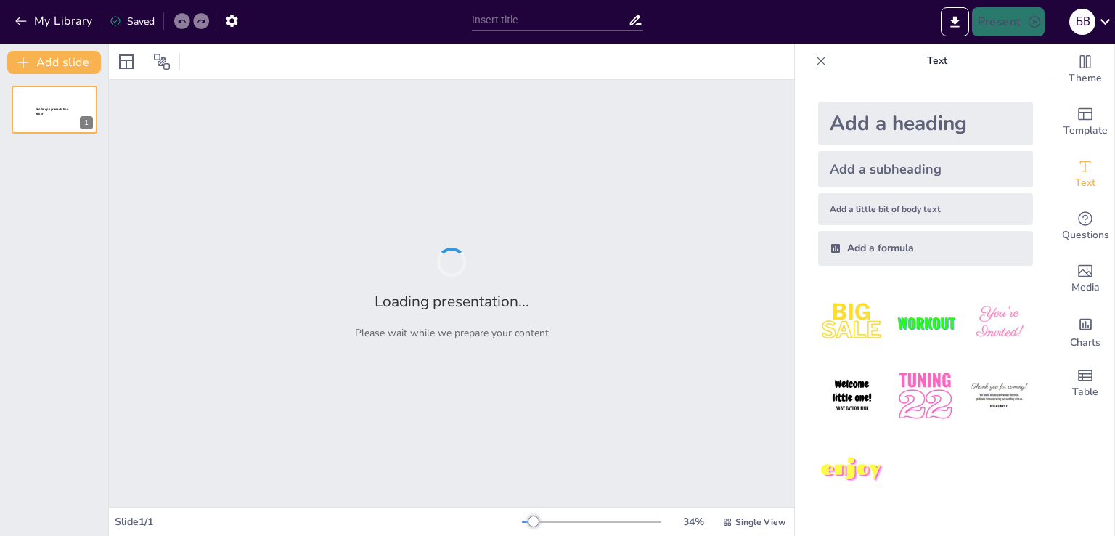
type input "Тәуекел топтарымен әлеуметтік жұмыстың негіздері"
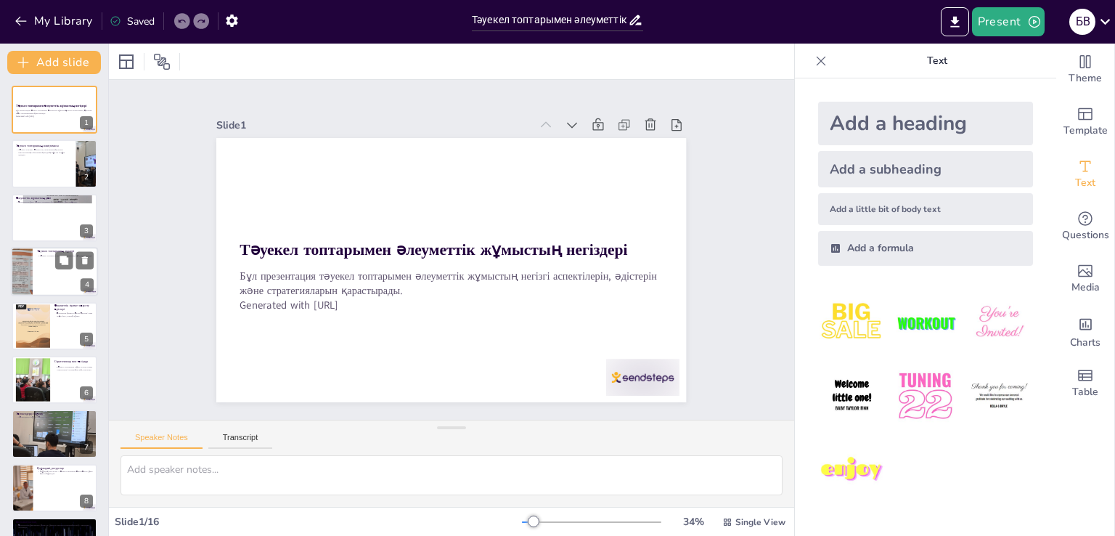
click at [39, 279] on div at bounding box center [54, 271] width 87 height 49
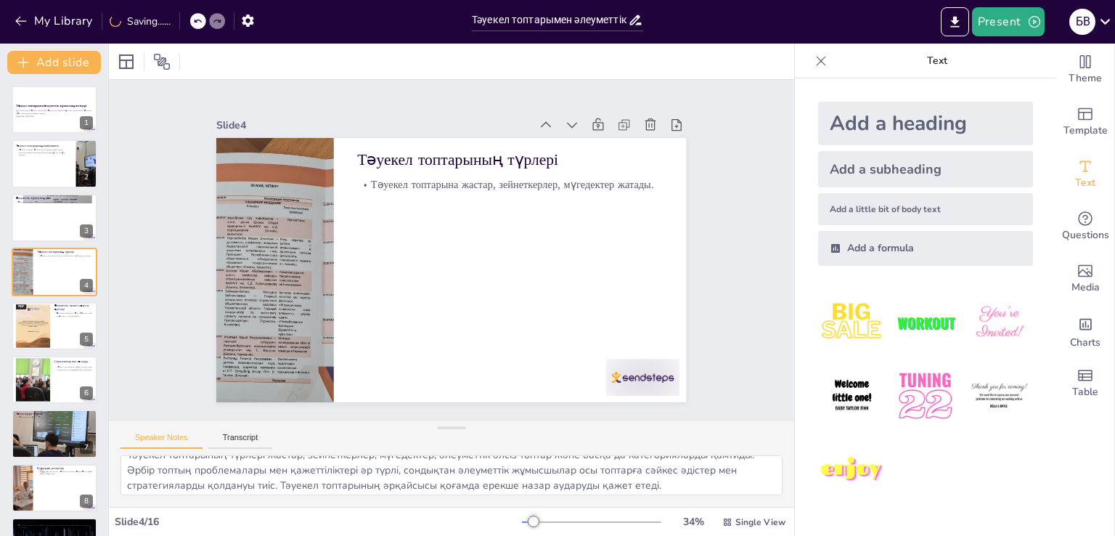
scroll to position [18, 0]
click at [57, 330] on div at bounding box center [54, 325] width 87 height 49
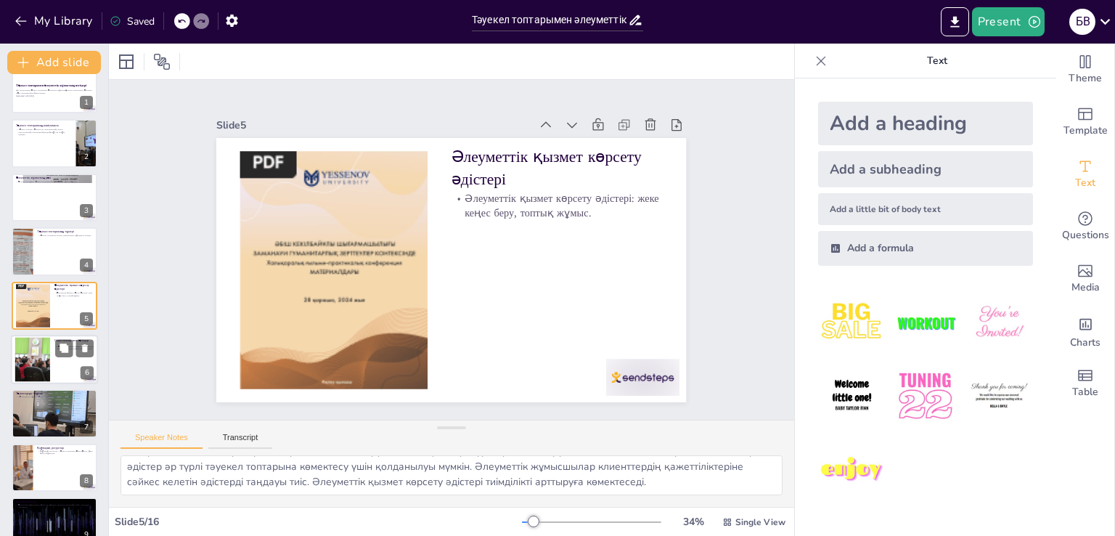
click at [71, 376] on div at bounding box center [54, 359] width 87 height 49
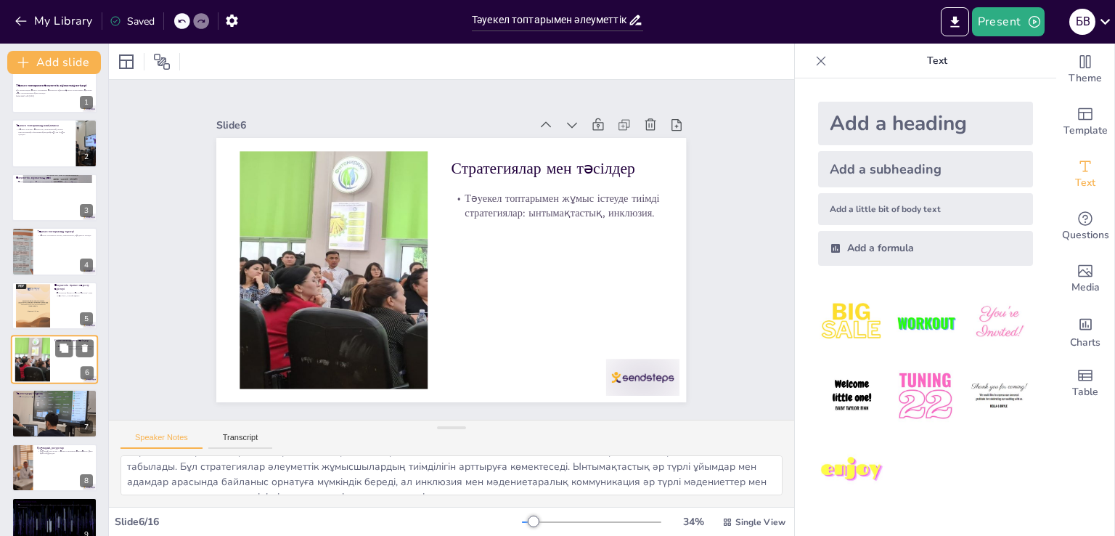
scroll to position [75, 0]
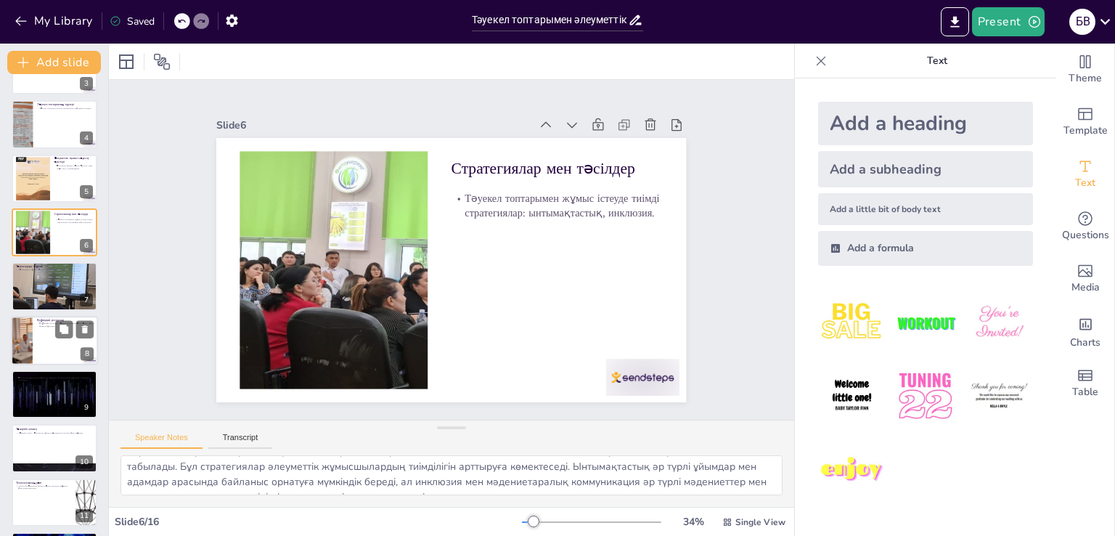
click at [26, 346] on div at bounding box center [21, 340] width 109 height 49
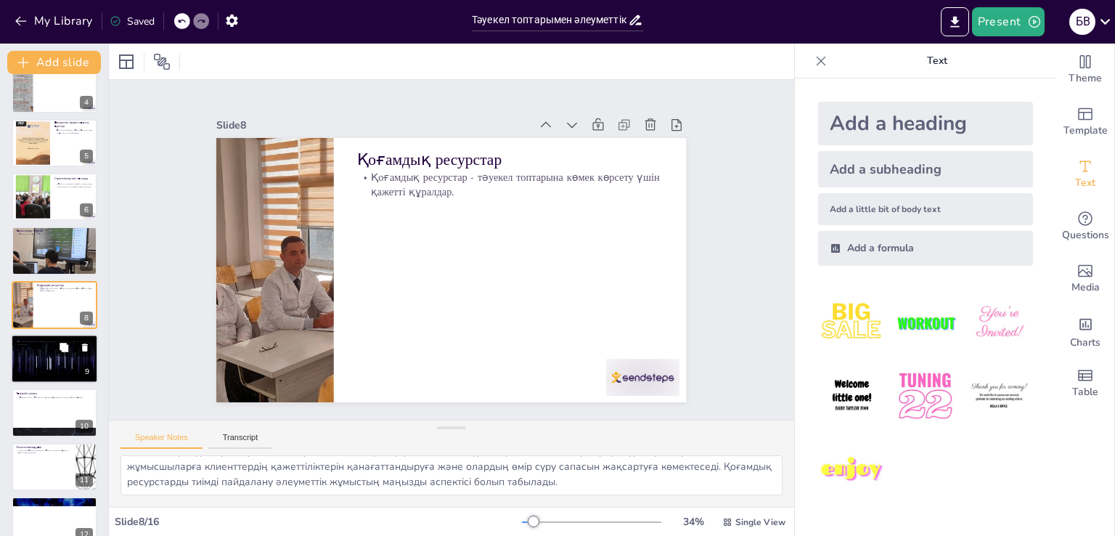
click at [36, 364] on div at bounding box center [54, 358] width 87 height 49
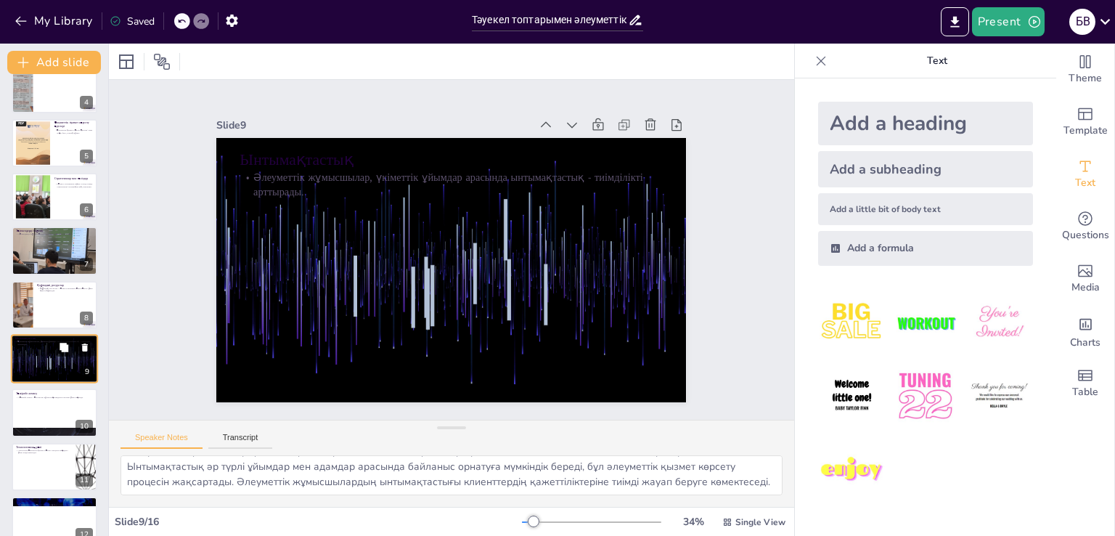
scroll to position [237, 0]
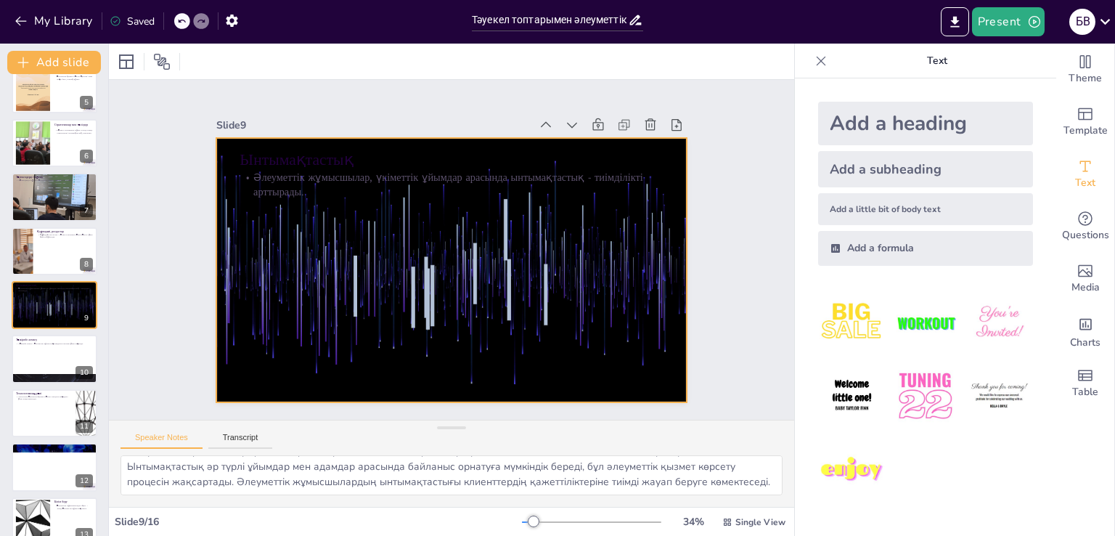
click at [337, 278] on div at bounding box center [443, 268] width 537 height 433
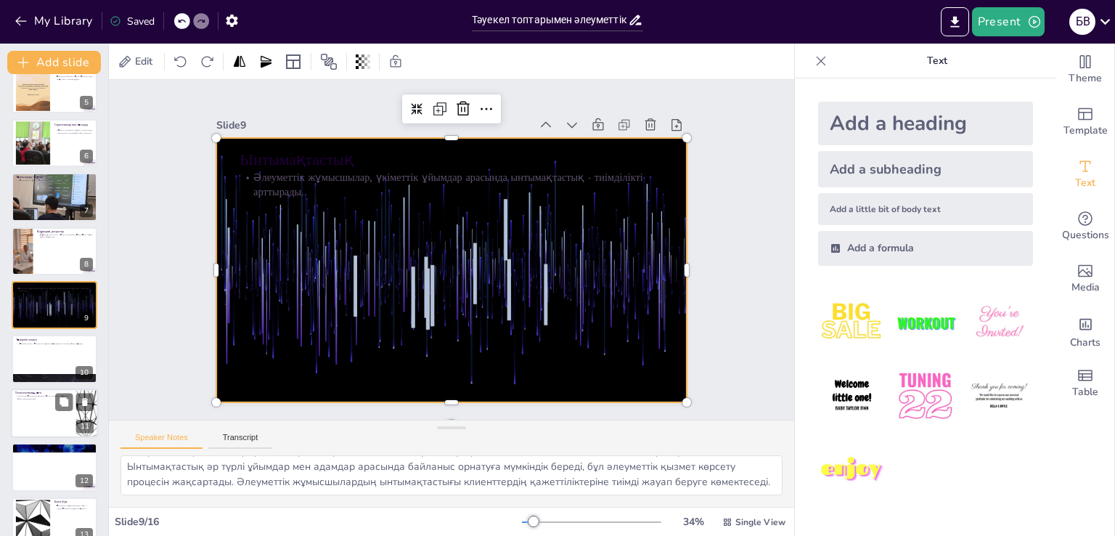
click at [54, 431] on div at bounding box center [54, 412] width 87 height 49
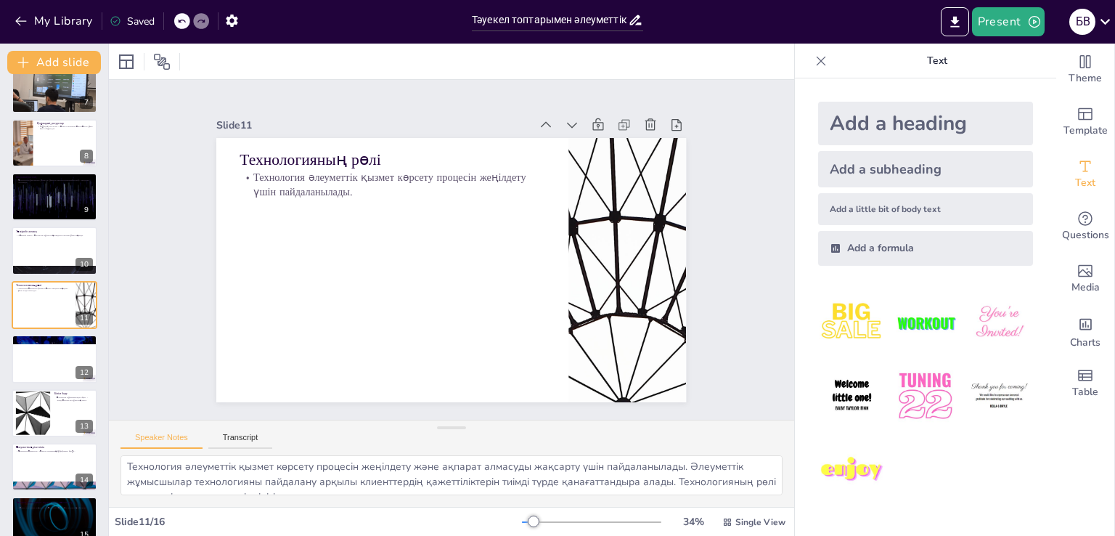
scroll to position [0, 0]
click at [35, 460] on div at bounding box center [54, 466] width 87 height 49
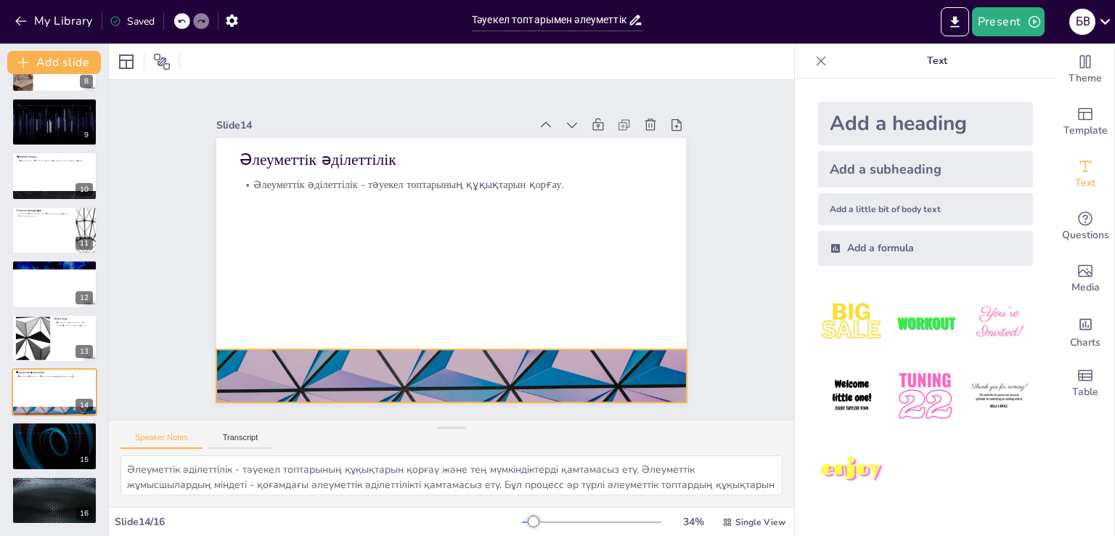
click at [331, 346] on div at bounding box center [400, 365] width 537 height 433
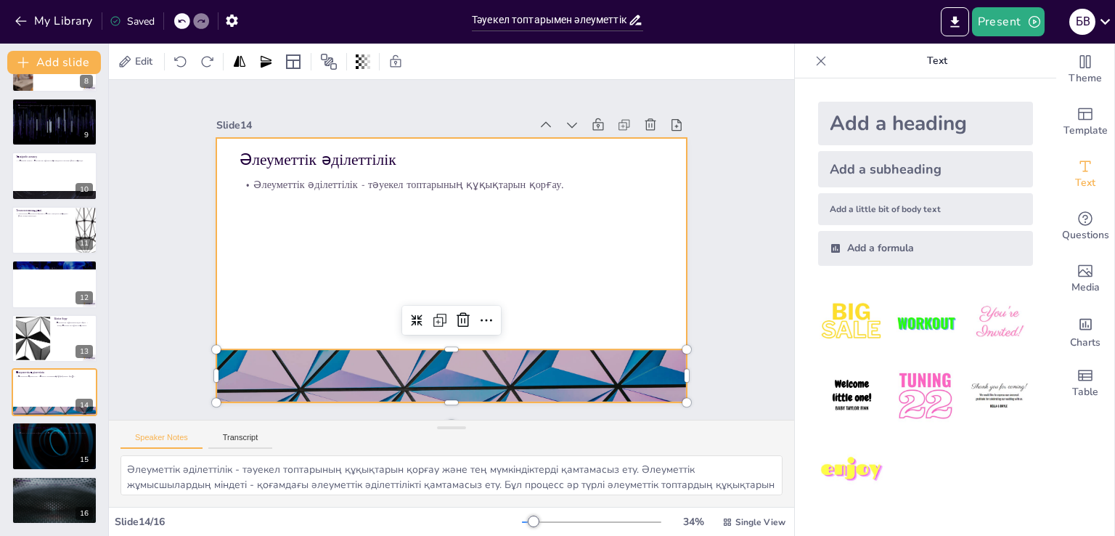
click at [295, 298] on div at bounding box center [433, 241] width 433 height 537
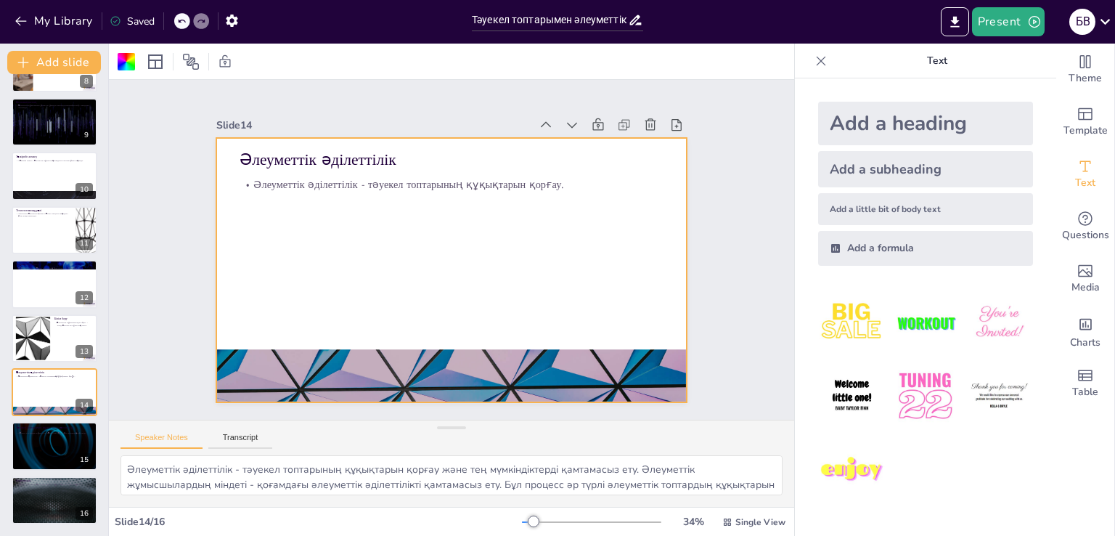
scroll to position [18, 0]
click at [48, 498] on div at bounding box center [54, 500] width 87 height 49
type textarea "Тәуекел топтарымен әлеуметтік жұмыс - қоғамның дамуы мен тұрақтылығы үшін маңыз…"
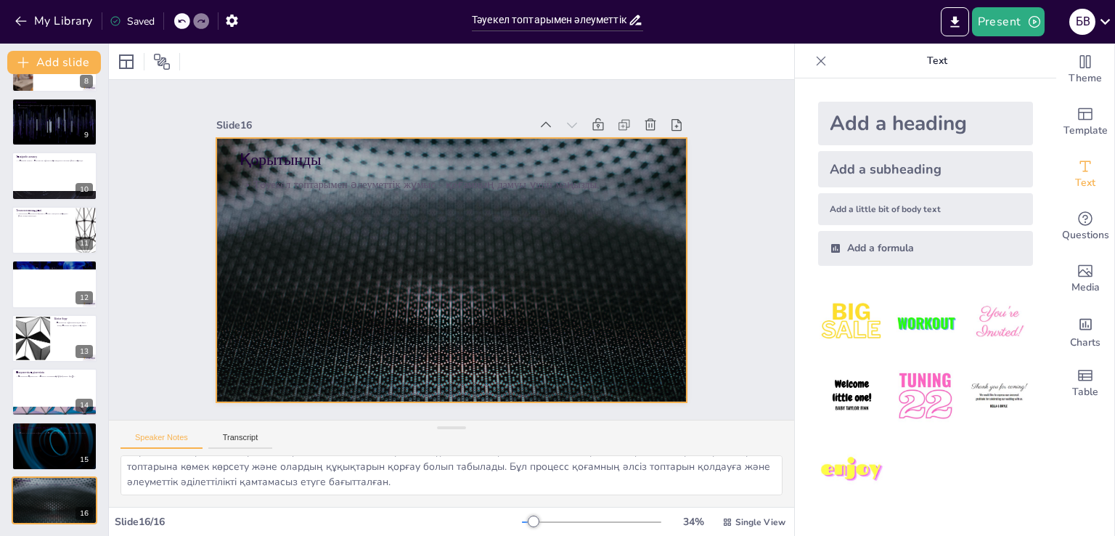
click at [322, 306] on div at bounding box center [436, 264] width 511 height 526
click at [322, 306] on div at bounding box center [447, 269] width 515 height 357
click at [322, 306] on div at bounding box center [436, 263] width 511 height 526
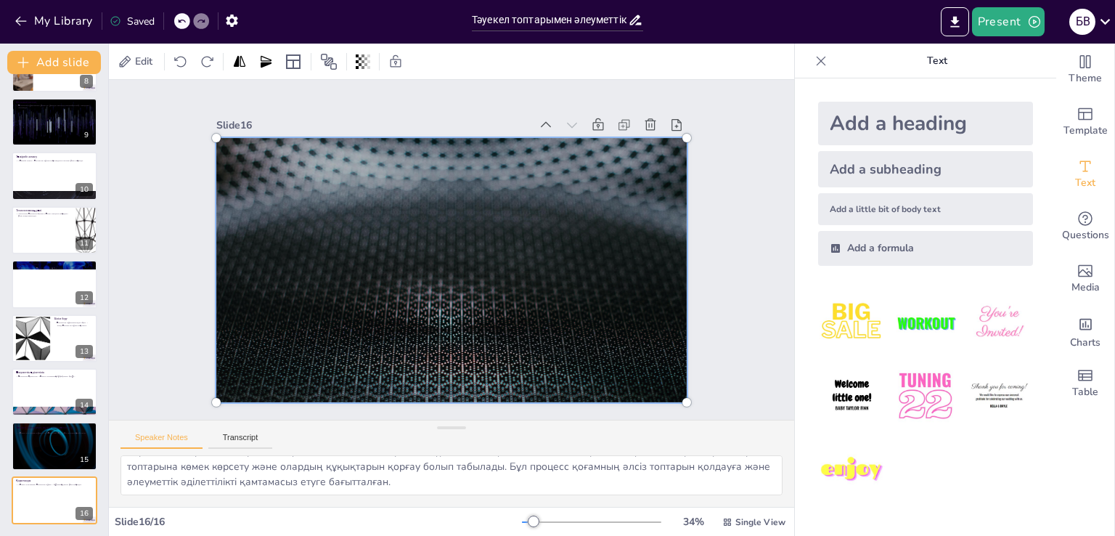
drag, startPoint x: 322, startPoint y: 306, endPoint x: 345, endPoint y: 300, distance: 23.2
click at [345, 300] on div at bounding box center [441, 267] width 563 height 488
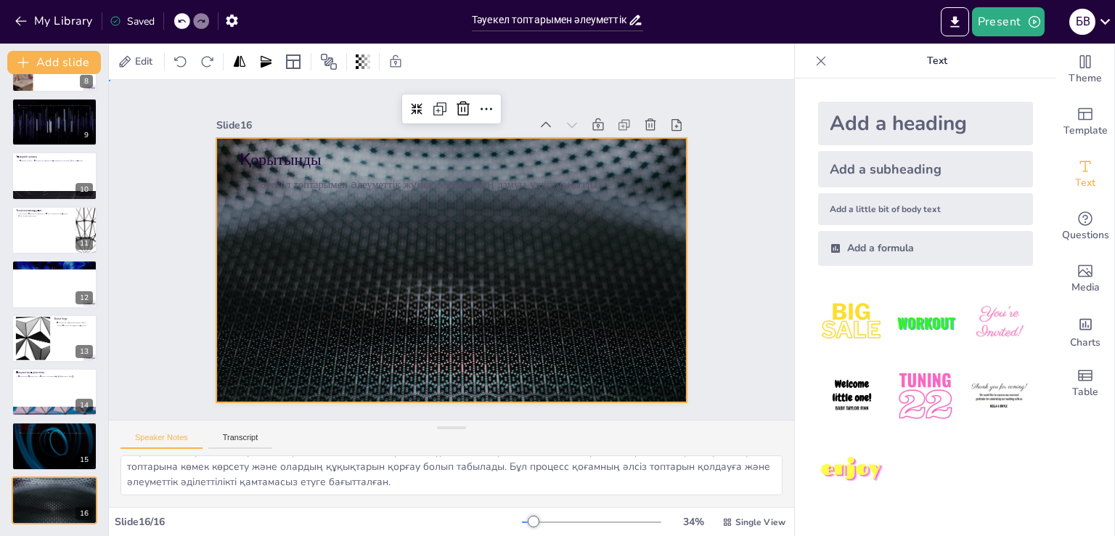
click at [717, 213] on div "Slide 1 Тәуекел топтарымен әлеуметтік жұмыстың негіздері Бұл презентация тәуеке…" at bounding box center [451, 249] width 757 height 535
click at [526, 289] on div at bounding box center [431, 247] width 312 height 495
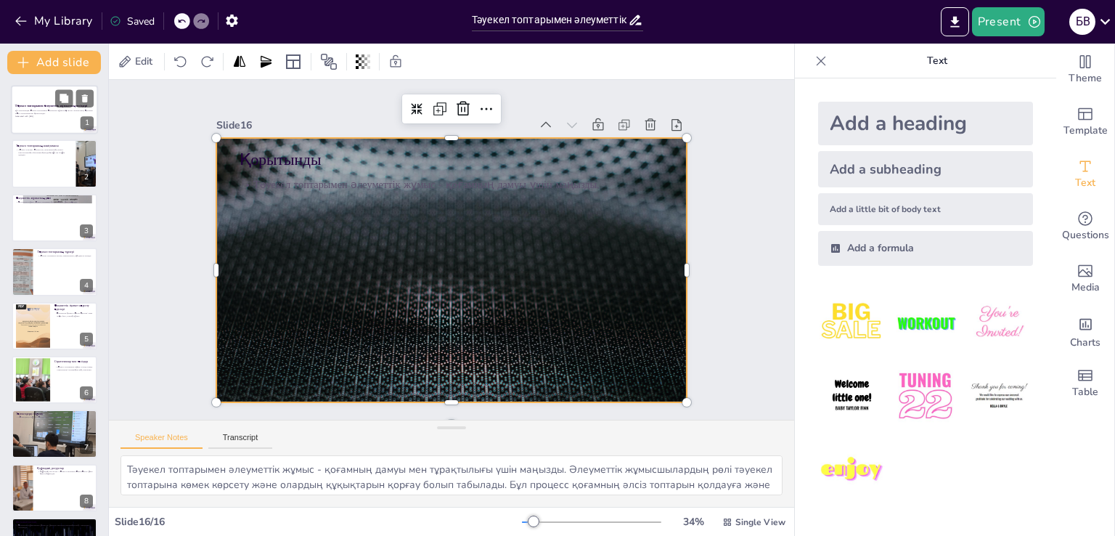
click at [48, 115] on p "Generated with [URL]" at bounding box center [54, 116] width 78 height 3
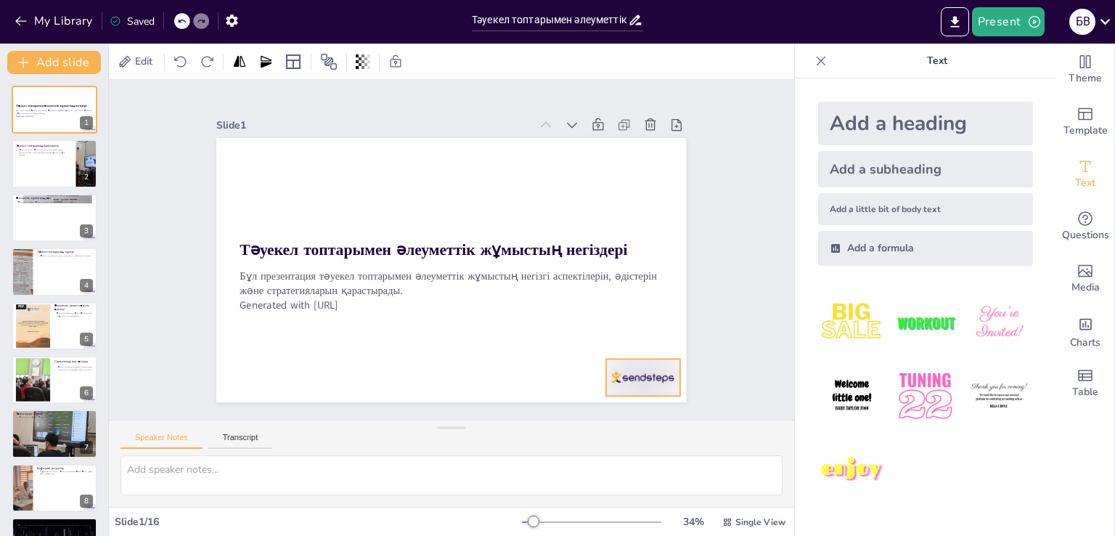
click at [595, 422] on div at bounding box center [554, 456] width 82 height 68
click at [641, 360] on icon at bounding box center [634, 370] width 20 height 20
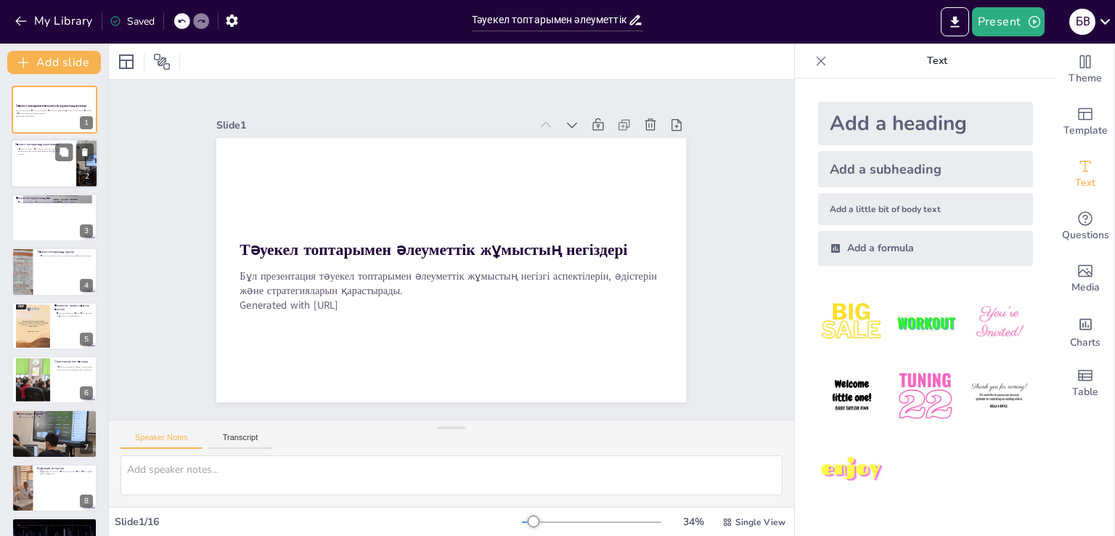
click at [61, 172] on div at bounding box center [54, 163] width 87 height 49
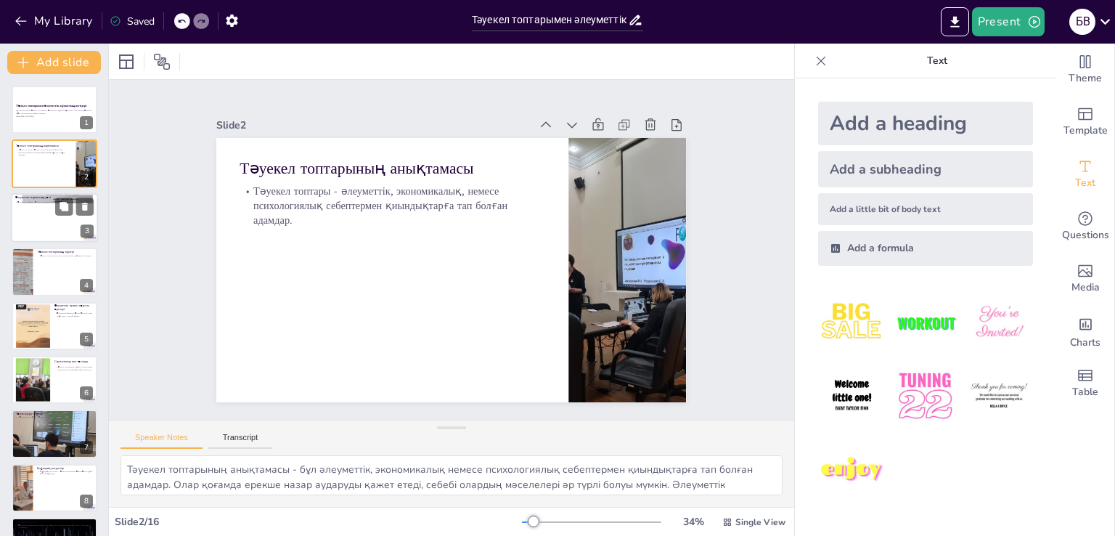
click at [51, 236] on div at bounding box center [54, 217] width 87 height 49
type textarea "Әлеуметтік жұмыс тәуекел топтарына қолдау көрсету, ресурстарды қамтамасыз ету ж…"
click at [51, 236] on div at bounding box center [54, 217] width 87 height 49
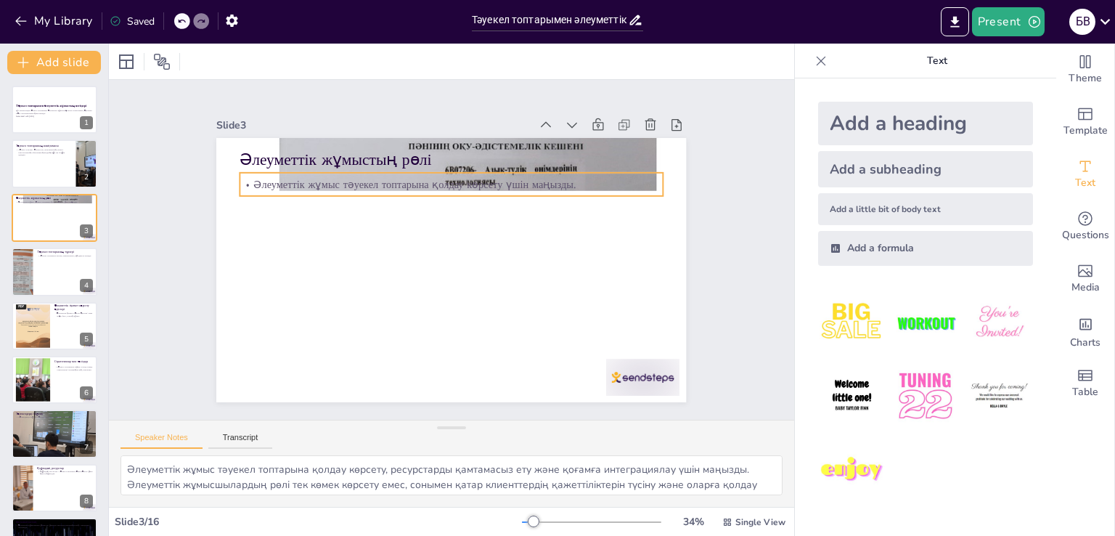
click at [447, 181] on p "Әлеуметтік жұмыс тәуекел топтарына қолдау көрсету үшін маңызды." at bounding box center [465, 185] width 417 height 102
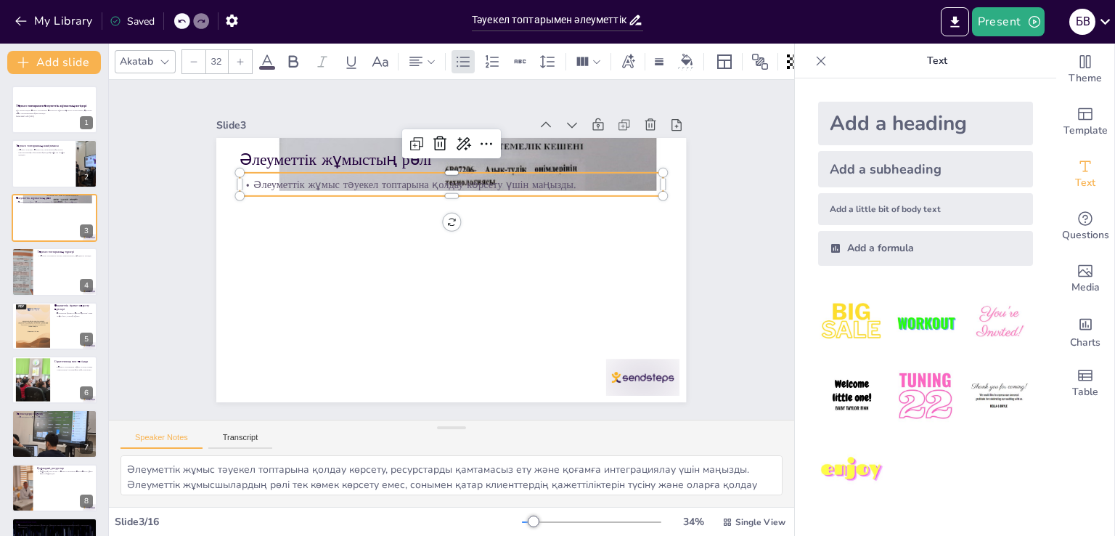
click at [471, 152] on div at bounding box center [474, 145] width 102 height 49
click at [564, 147] on p "Әлеуметтік жұмыстың рөлі" at bounding box center [470, 162] width 418 height 110
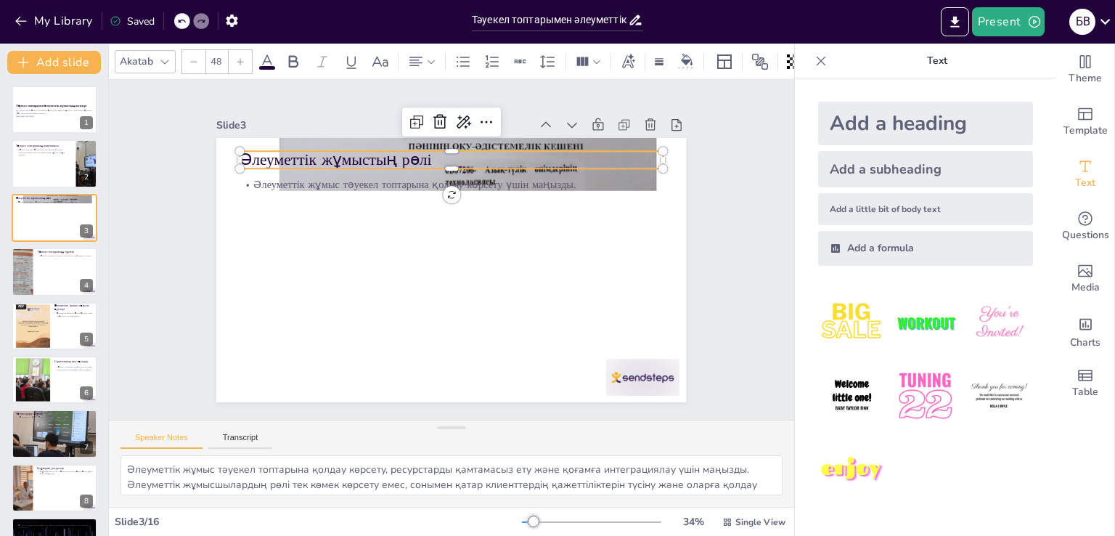
click at [640, 152] on p "Әлеуметтік жұмыстың рөлі" at bounding box center [487, 168] width 395 height 192
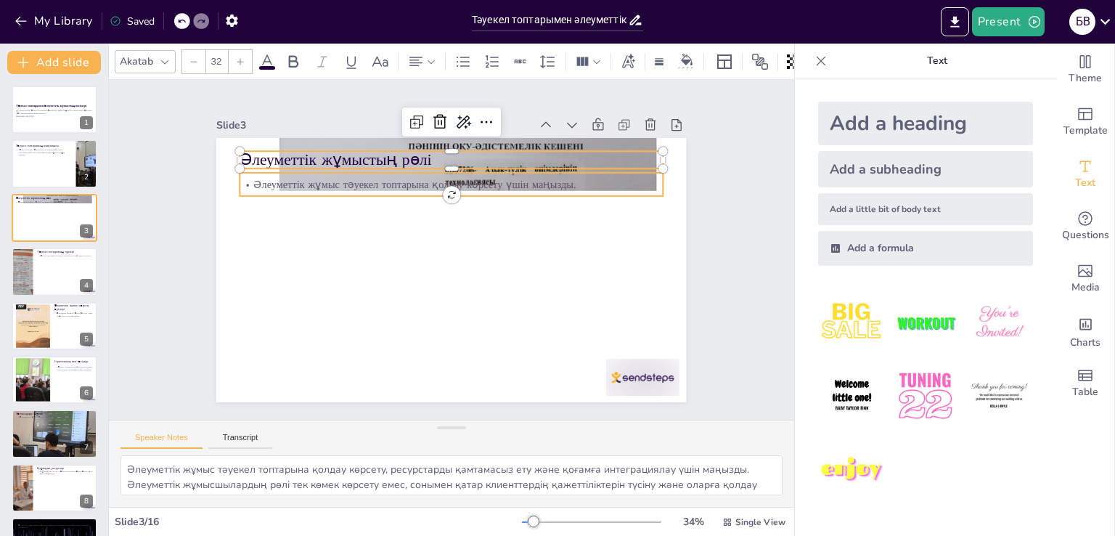
click at [630, 182] on p "Әлеуметтік жұмыс тәуекел топтарына қолдау көрсету үшін маңызды." at bounding box center [472, 187] width 407 height 144
type input "48"
click at [627, 155] on p "Әлеуметтік жұмыстың рөлі" at bounding box center [470, 161] width 418 height 109
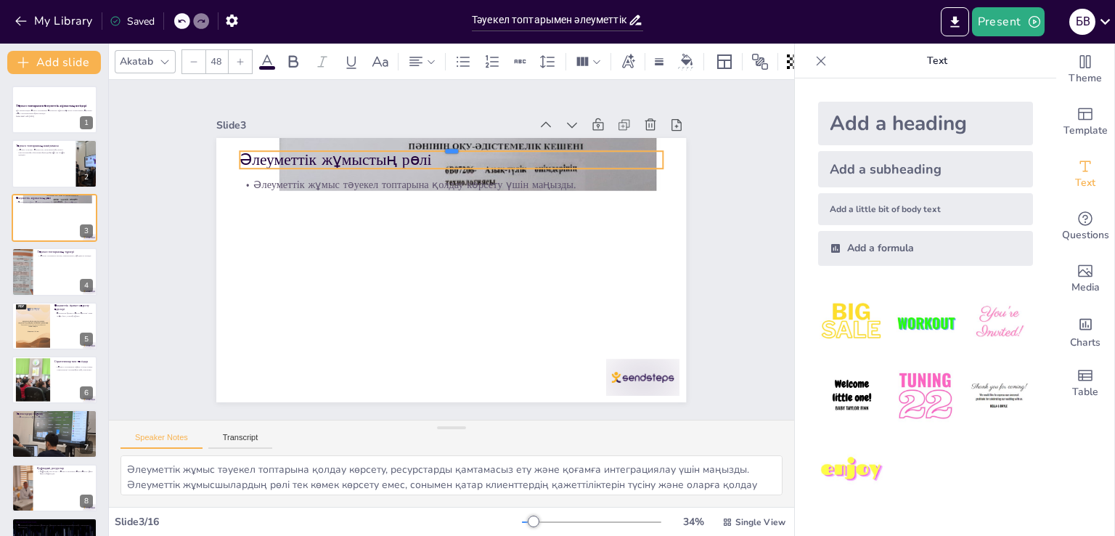
click at [627, 143] on div at bounding box center [473, 147] width 416 height 99
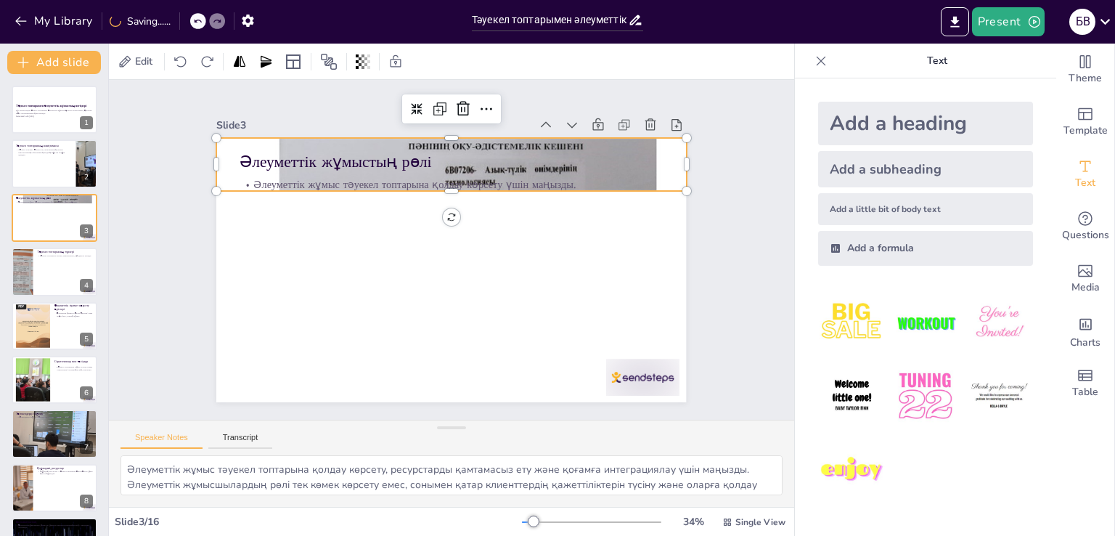
click at [624, 134] on div at bounding box center [536, 258] width 672 height 533
drag, startPoint x: 439, startPoint y: 184, endPoint x: 441, endPoint y: 308, distance: 123.4
click at [441, 308] on div at bounding box center [476, 206] width 412 height 245
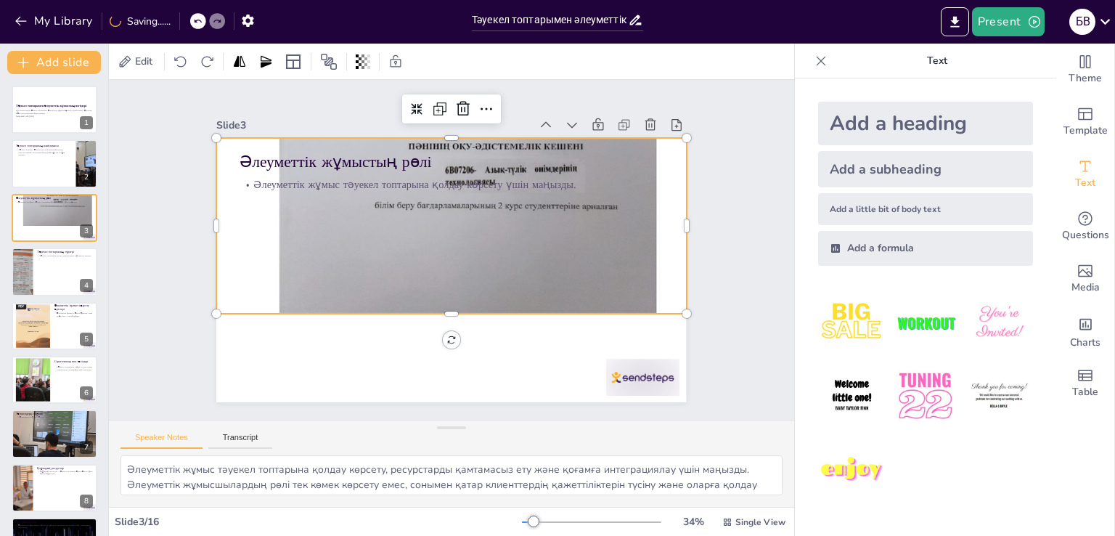
click at [460, 219] on div at bounding box center [478, 168] width 640 height 741
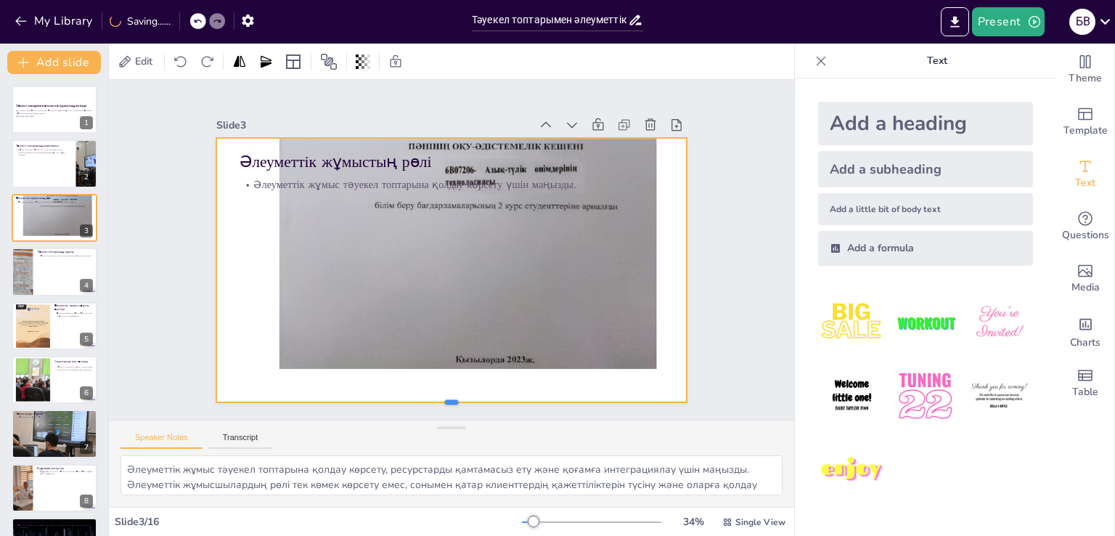
drag, startPoint x: 443, startPoint y: 352, endPoint x: 447, endPoint y: 396, distance: 43.8
click at [408, 396] on div at bounding box center [307, 314] width 202 height 434
click at [538, 256] on div at bounding box center [532, 223] width 741 height 640
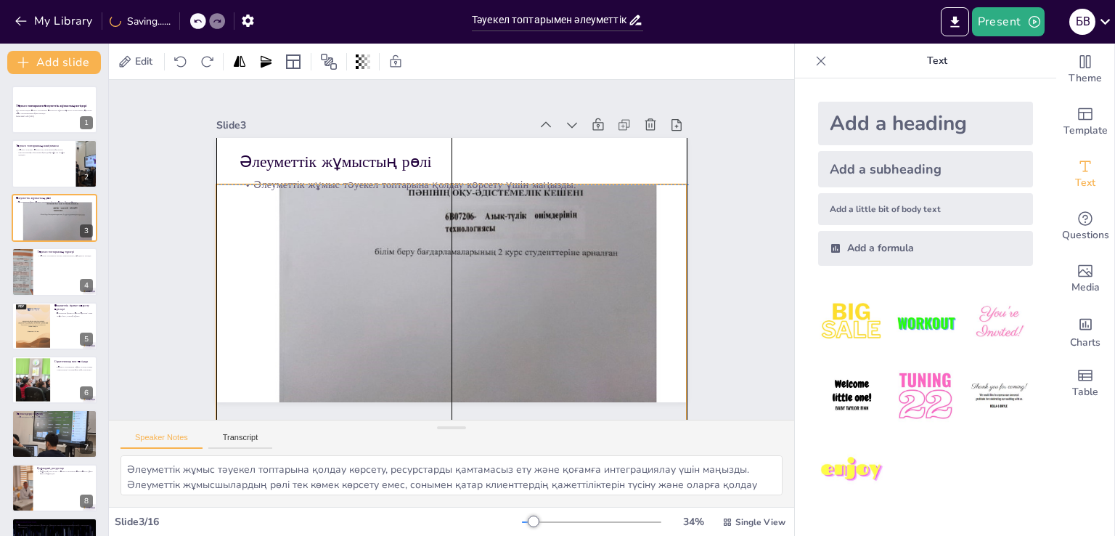
drag, startPoint x: 538, startPoint y: 256, endPoint x: 537, endPoint y: 303, distance: 46.5
click at [538, 302] on div at bounding box center [456, 211] width 533 height 672
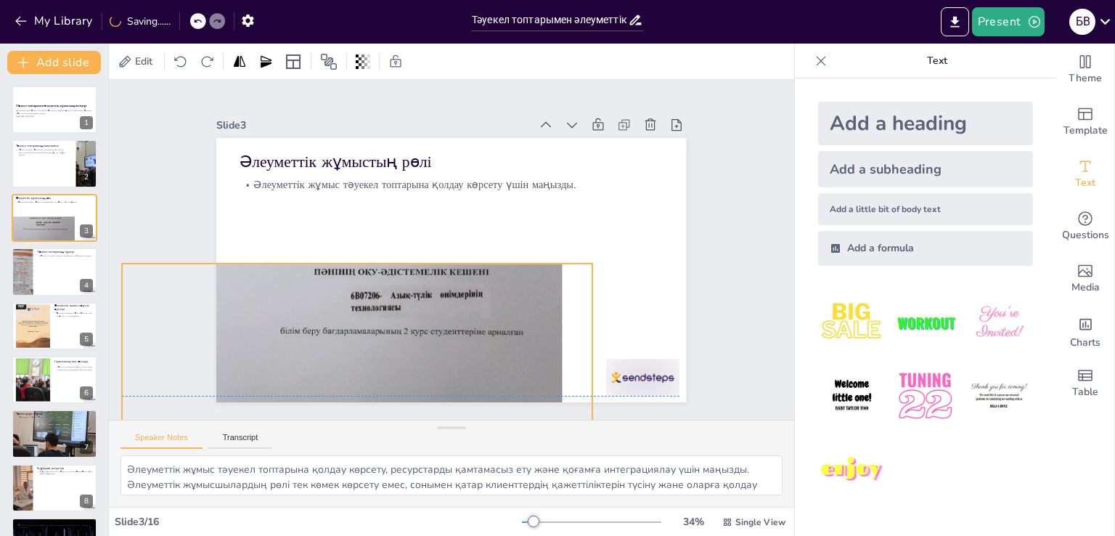
drag, startPoint x: 440, startPoint y: 381, endPoint x: 417, endPoint y: 383, distance: 23.3
click at [423, 386] on div at bounding box center [351, 269] width 590 height 710
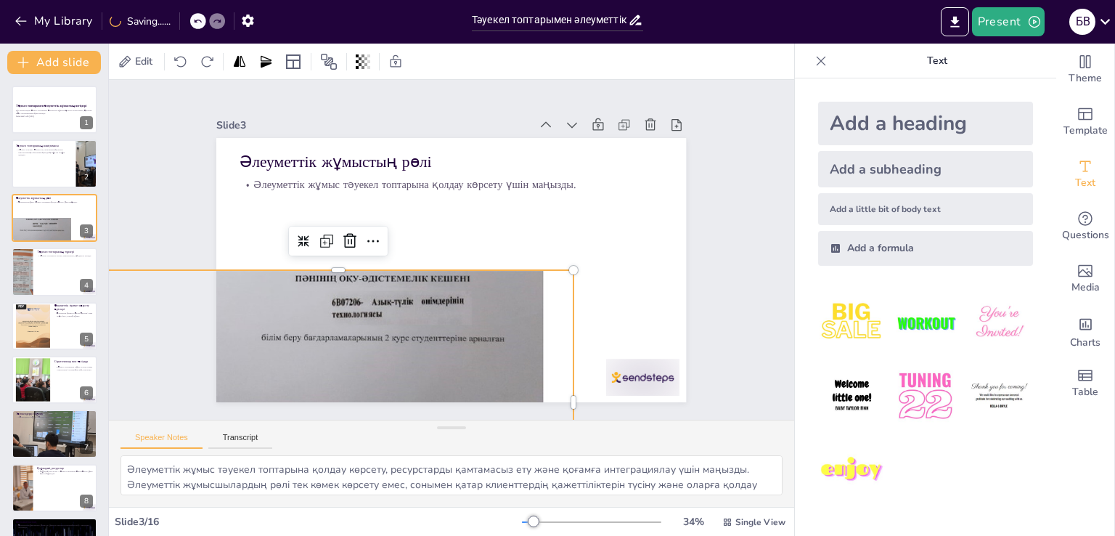
drag, startPoint x: 413, startPoint y: 364, endPoint x: 581, endPoint y: 258, distance: 198.4
click at [579, 265] on div at bounding box center [334, 284] width 533 height 672
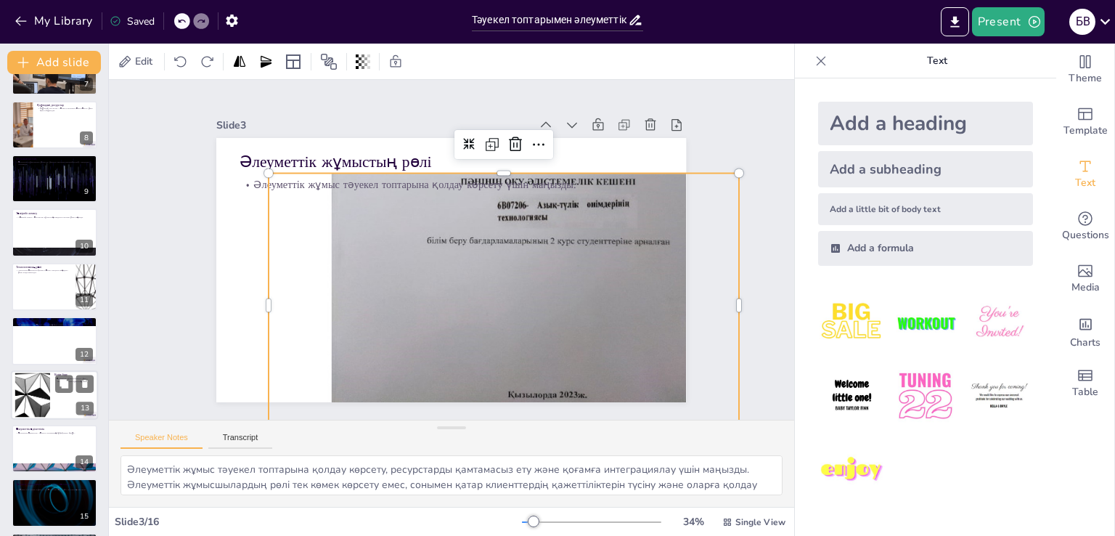
scroll to position [420, 0]
